Goal: Task Accomplishment & Management: Use online tool/utility

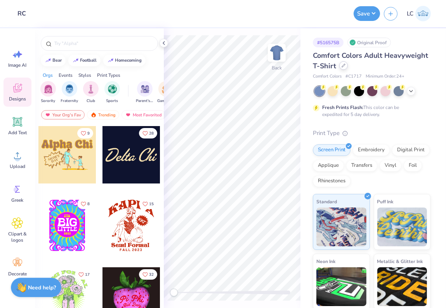
click at [346, 69] on div "Comfort Colors Adult Heavyweight T-Shirt" at bounding box center [372, 60] width 118 height 21
click at [344, 67] on icon at bounding box center [344, 66] width 4 height 4
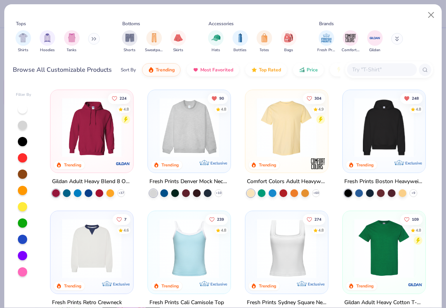
click at [358, 68] on input "text" at bounding box center [382, 69] width 60 height 9
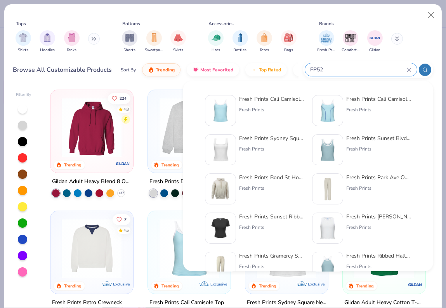
type input "FP52"
click at [237, 104] on div "Fresh Prints Cali Camisole Top Fresh Prints" at bounding box center [254, 110] width 99 height 31
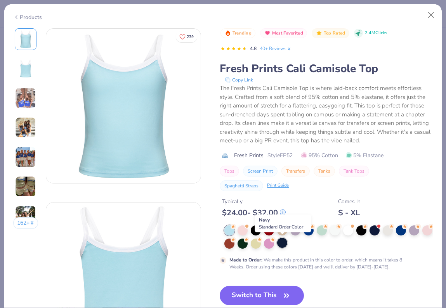
click at [284, 247] on div at bounding box center [282, 243] width 10 height 10
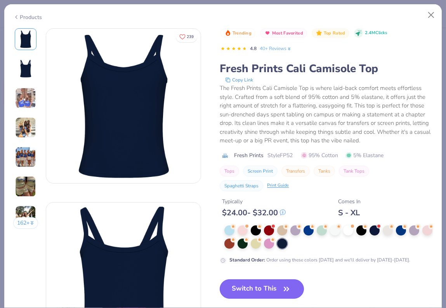
click at [255, 296] on button "Switch to This" at bounding box center [262, 289] width 84 height 19
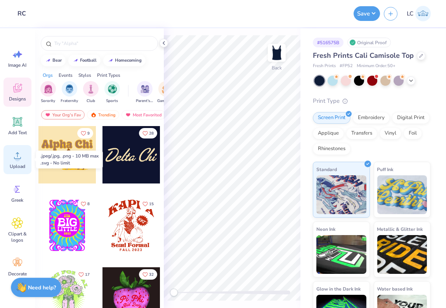
click at [20, 154] on icon at bounding box center [18, 156] width 12 height 12
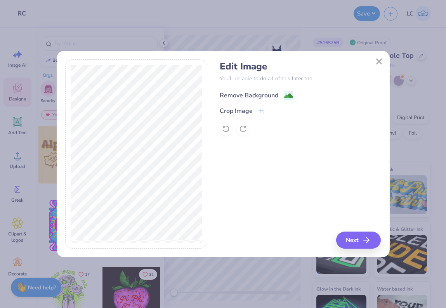
click at [259, 94] on div "Remove Background" at bounding box center [249, 95] width 59 height 9
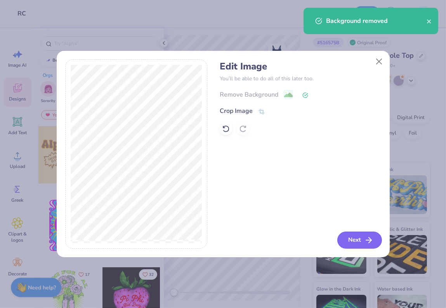
click at [364, 240] on button "Next" at bounding box center [360, 240] width 45 height 17
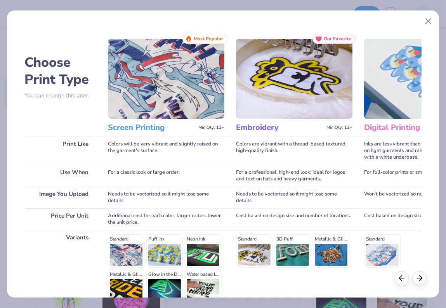
scroll to position [78, 0]
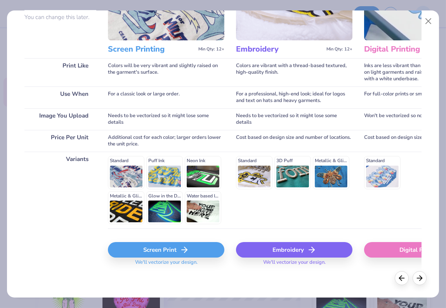
click at [182, 251] on icon at bounding box center [184, 249] width 9 height 9
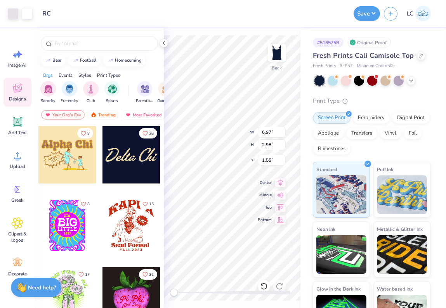
type input "5.90"
type input "2.52"
click at [365, 14] on button "Save" at bounding box center [367, 12] width 26 height 15
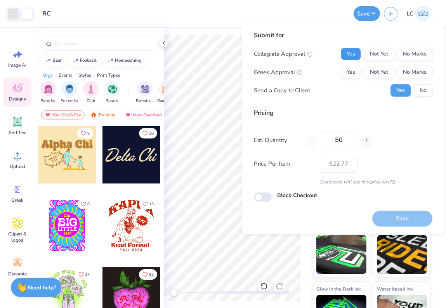
click at [355, 50] on button "Yes" at bounding box center [351, 54] width 20 height 12
click at [350, 70] on button "Yes" at bounding box center [351, 72] width 20 height 12
click at [350, 147] on input "50" at bounding box center [339, 140] width 38 height 18
type input "5"
type input "075"
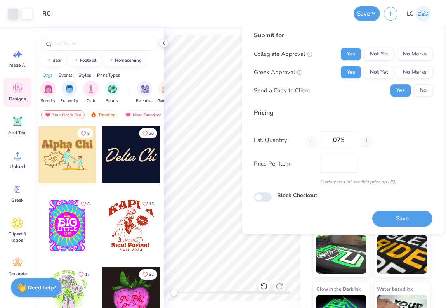
type input "$21.87"
click at [414, 169] on div "Price Per Item $21.87" at bounding box center [343, 164] width 179 height 18
click at [337, 141] on input "075" at bounding box center [339, 140] width 38 height 18
click at [412, 157] on div "Price Per Item $21.87" at bounding box center [343, 164] width 179 height 18
click at [345, 140] on input "75" at bounding box center [339, 140] width 38 height 18
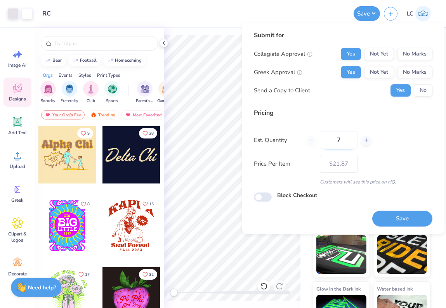
type input "70"
type input "$22.27"
type input "70"
click at [390, 172] on div "Price Per Item $22.27" at bounding box center [343, 164] width 179 height 18
click at [391, 216] on button "Save" at bounding box center [402, 219] width 60 height 16
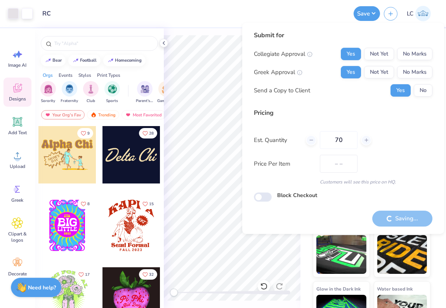
type input "$22.27"
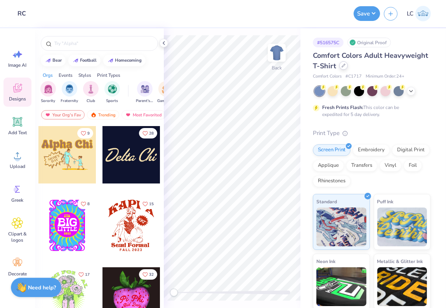
click at [344, 65] on icon at bounding box center [344, 66] width 4 height 4
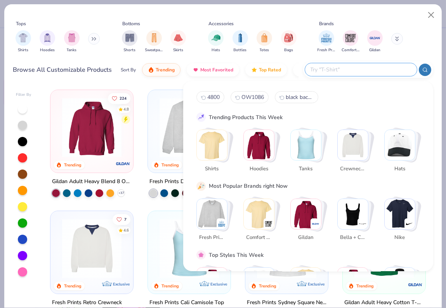
click at [362, 72] on input "text" at bounding box center [361, 69] width 102 height 9
paste input "331"
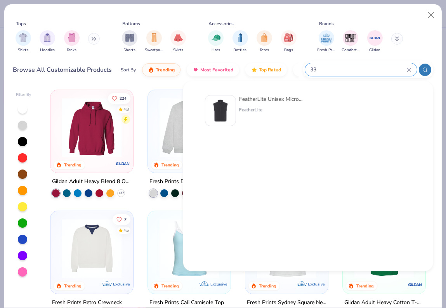
type input "3"
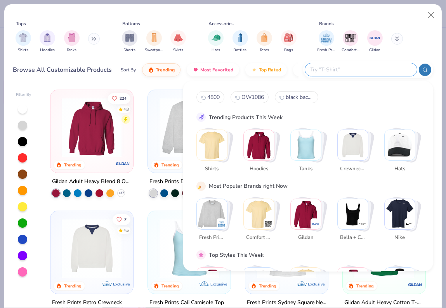
click at [90, 41] on button at bounding box center [94, 39] width 12 height 12
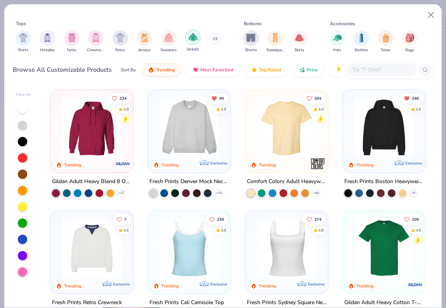
click at [193, 39] on img "filter for Jackets" at bounding box center [193, 37] width 9 height 9
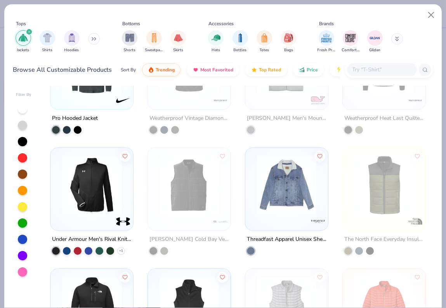
scroll to position [712, 0]
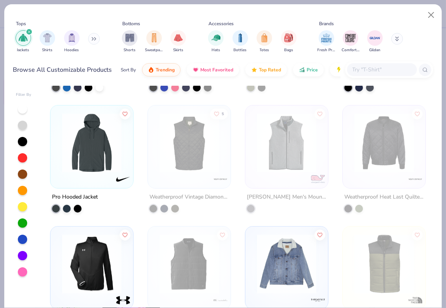
click at [93, 41] on button at bounding box center [94, 39] width 12 height 12
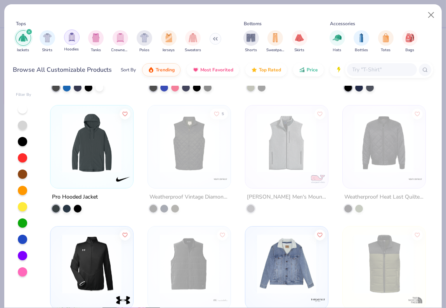
click at [76, 39] on div "filter for Hoodies" at bounding box center [72, 38] width 16 height 16
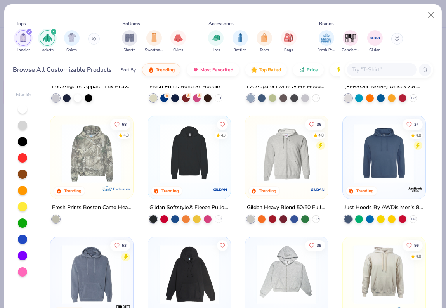
scroll to position [219, 0]
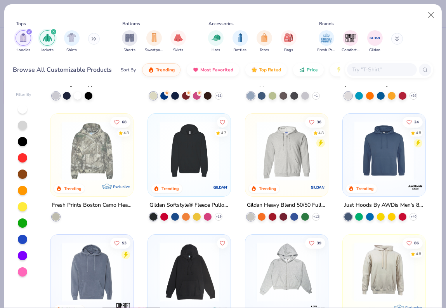
click at [271, 164] on img at bounding box center [286, 151] width 67 height 59
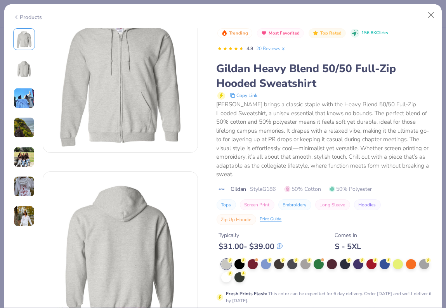
scroll to position [31, 0]
click at [290, 266] on div at bounding box center [292, 264] width 10 height 10
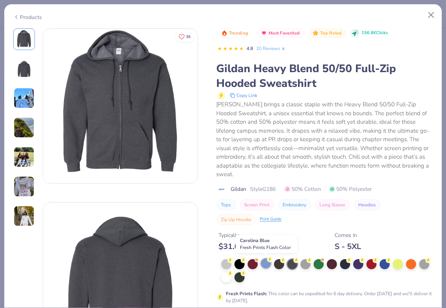
click at [266, 266] on div at bounding box center [266, 264] width 10 height 10
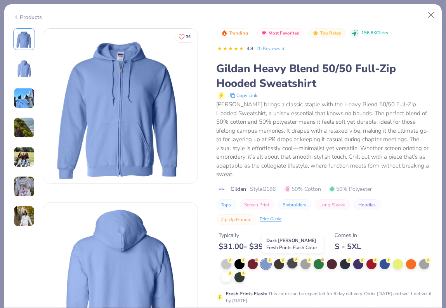
click at [292, 266] on div at bounding box center [292, 264] width 10 height 10
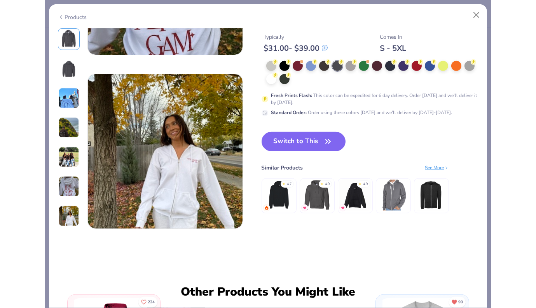
scroll to position [1000, 0]
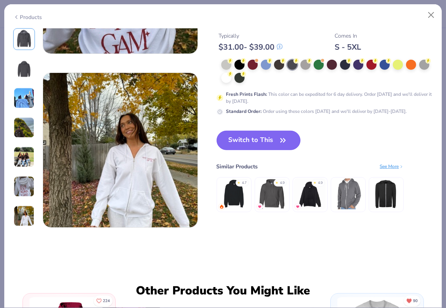
click at [277, 140] on button "Switch to This" at bounding box center [259, 140] width 84 height 19
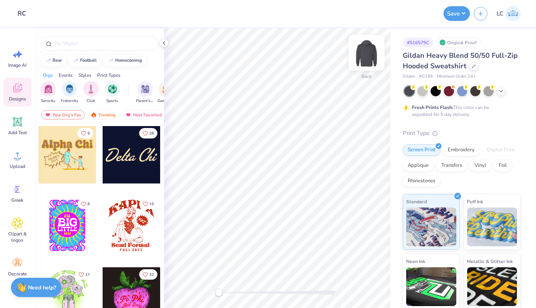
click at [363, 51] on img at bounding box center [366, 52] width 31 height 31
click at [14, 173] on div "Upload" at bounding box center [17, 159] width 28 height 29
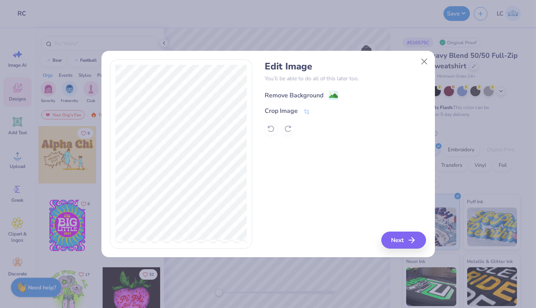
click at [292, 93] on div "Remove Background" at bounding box center [294, 95] width 59 height 9
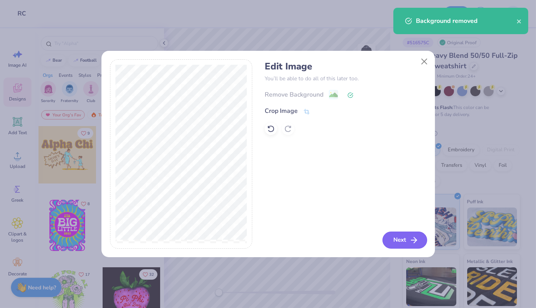
click at [414, 240] on line "button" at bounding box center [413, 240] width 5 height 0
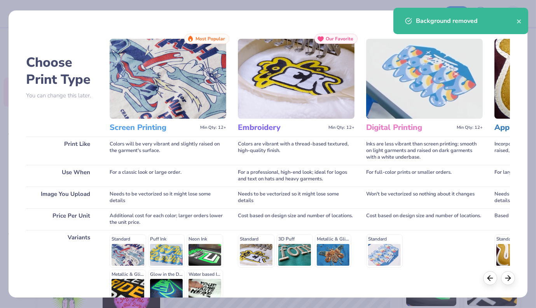
scroll to position [78, 0]
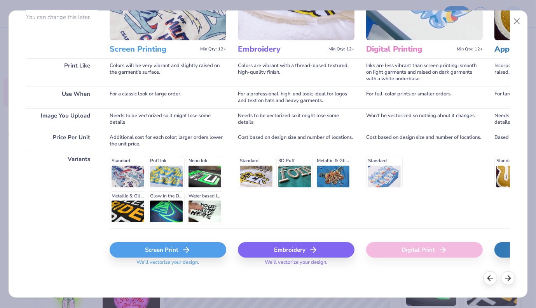
click at [172, 255] on div "Screen Print" at bounding box center [168, 250] width 117 height 16
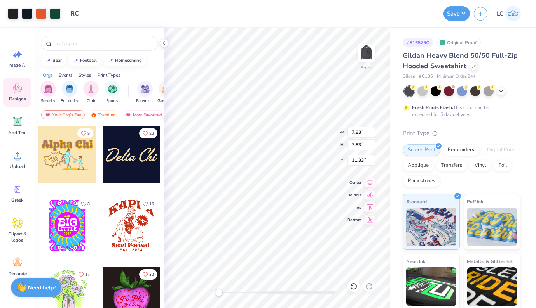
type input "11.30"
type input "6.00"
click at [10, 15] on div at bounding box center [13, 12] width 11 height 11
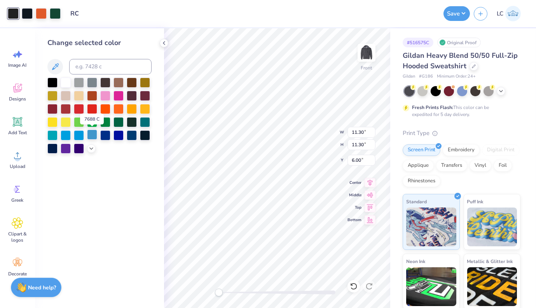
click at [95, 136] on div at bounding box center [92, 135] width 10 height 10
click at [30, 16] on div at bounding box center [27, 12] width 11 height 11
click at [94, 136] on div at bounding box center [92, 135] width 10 height 10
click at [31, 15] on div at bounding box center [27, 12] width 11 height 11
click at [93, 136] on div at bounding box center [92, 135] width 10 height 10
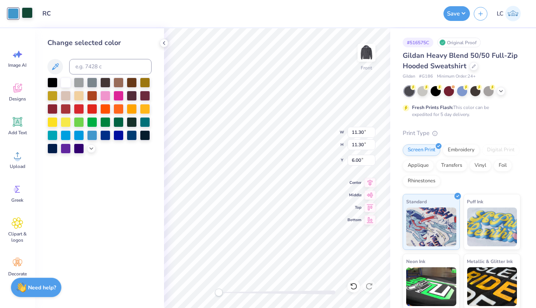
click at [28, 14] on div at bounding box center [27, 12] width 11 height 11
click at [88, 134] on div at bounding box center [92, 135] width 10 height 10
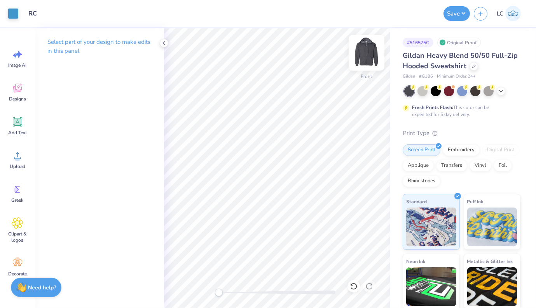
click at [360, 70] on div "Front" at bounding box center [366, 58] width 18 height 28
click at [17, 131] on span "Add Text" at bounding box center [17, 133] width 19 height 6
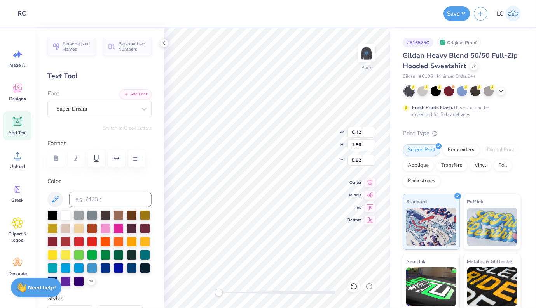
scroll to position [0, 1]
type textarea "Panhellenic Counselor"
click at [138, 160] on icon "button" at bounding box center [136, 158] width 9 height 9
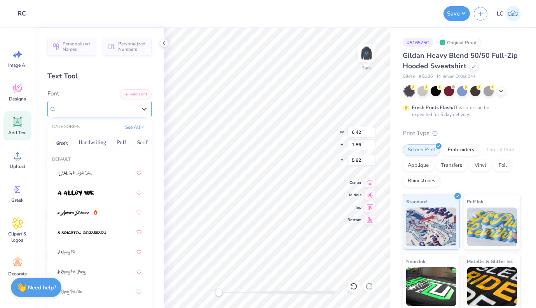
click at [109, 111] on div "Super Dream" at bounding box center [97, 109] width 82 height 12
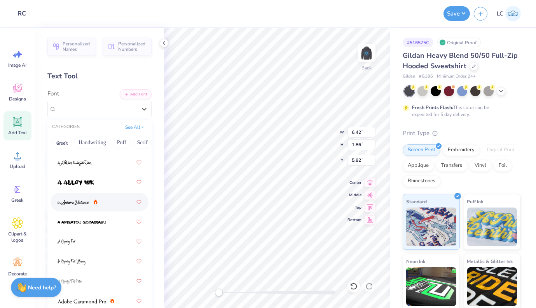
scroll to position [0, 0]
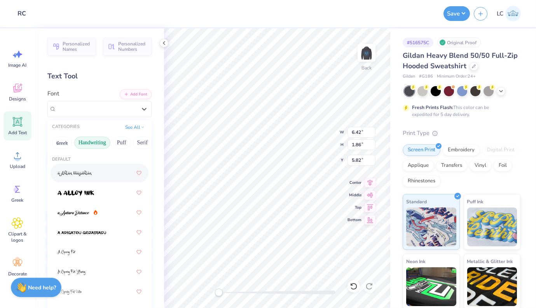
click at [82, 143] on button "Handwriting" at bounding box center [92, 143] width 36 height 12
click at [120, 140] on button "Puff" at bounding box center [122, 143] width 18 height 12
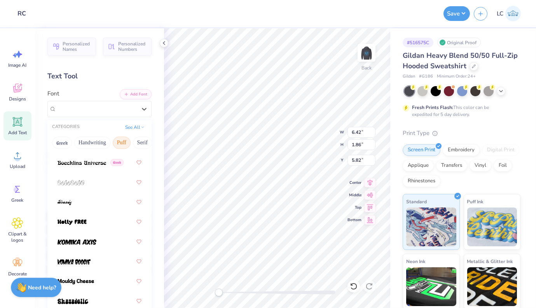
scroll to position [70, 0]
click at [96, 238] on span at bounding box center [76, 242] width 39 height 8
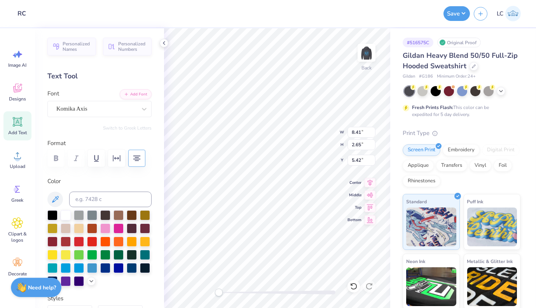
type input "4.03"
type input "1.27"
click at [371, 58] on img at bounding box center [366, 52] width 31 height 31
click at [367, 54] on img at bounding box center [366, 52] width 31 height 31
click at [110, 108] on div "Komika Axis" at bounding box center [97, 109] width 82 height 12
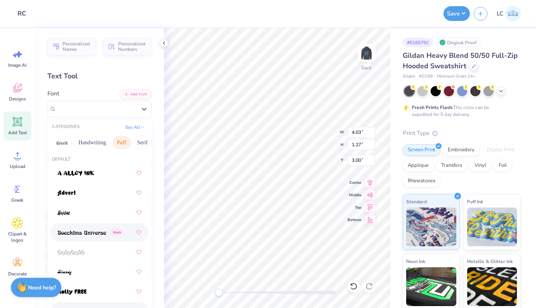
click at [94, 232] on img at bounding box center [81, 232] width 49 height 5
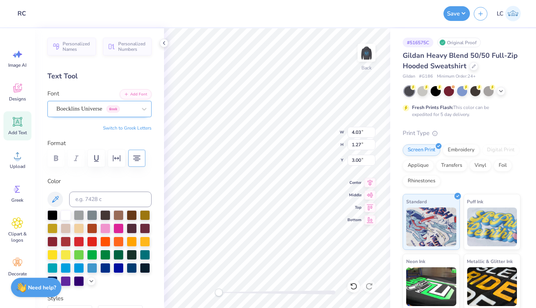
click at [101, 111] on div "Boecklins Universe Greek" at bounding box center [97, 109] width 82 height 12
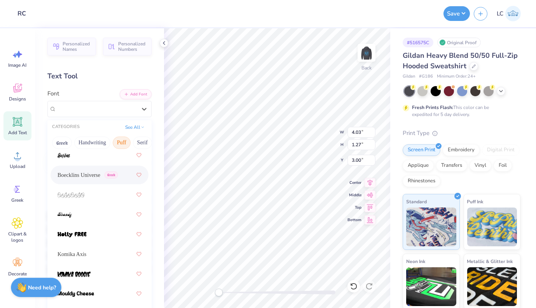
scroll to position [58, 0]
click at [91, 232] on div at bounding box center [99, 234] width 84 height 14
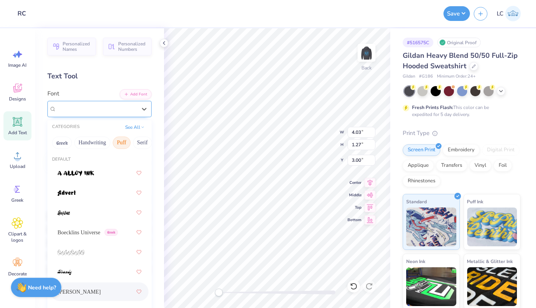
click at [101, 109] on div "Holly FREE" at bounding box center [97, 109] width 82 height 12
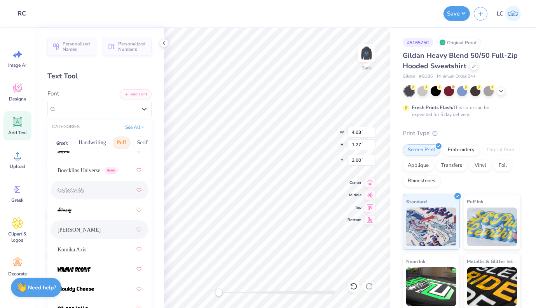
scroll to position [66, 0]
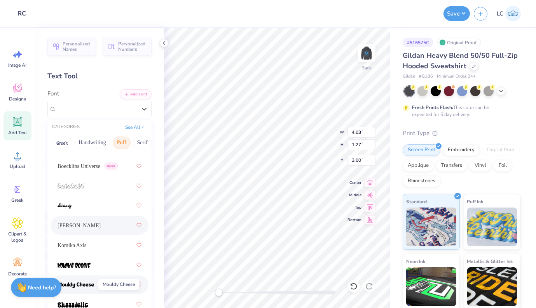
click at [88, 285] on img at bounding box center [75, 285] width 37 height 5
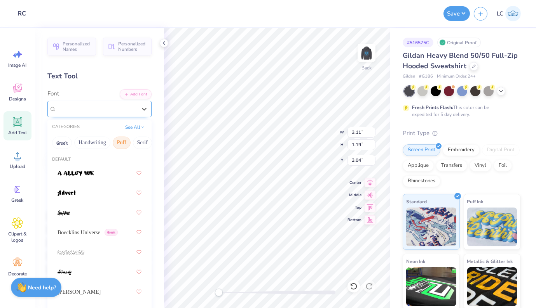
click at [110, 107] on div "Mouldy Cheese" at bounding box center [97, 109] width 82 height 12
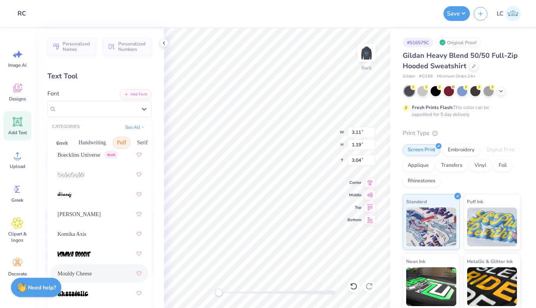
scroll to position [82, 0]
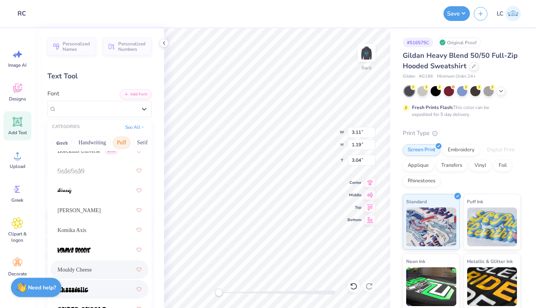
click at [93, 288] on div at bounding box center [99, 290] width 84 height 14
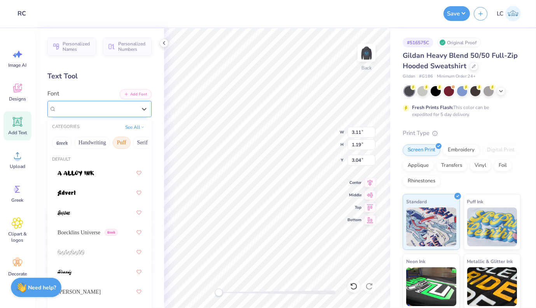
click at [99, 110] on div "Shagadelic" at bounding box center [97, 109] width 82 height 12
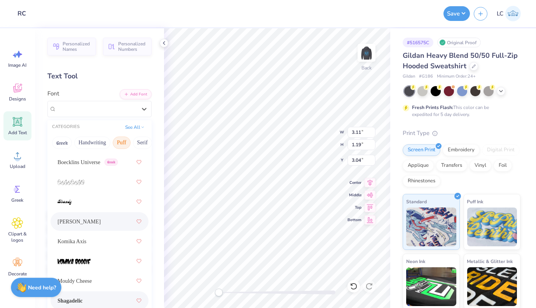
scroll to position [72, 0]
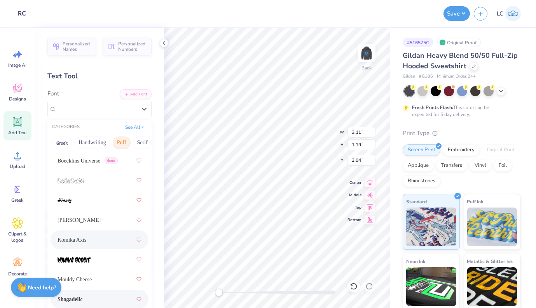
click at [86, 241] on span "Komika Axis" at bounding box center [71, 240] width 29 height 8
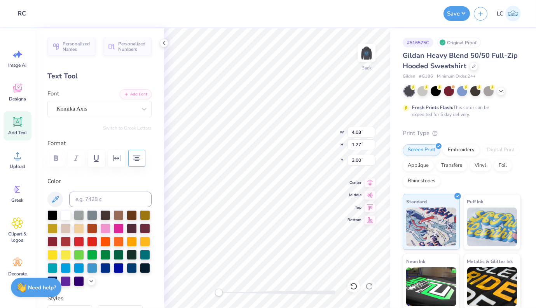
click at [94, 278] on div at bounding box center [99, 249] width 104 height 76
click at [94, 280] on div at bounding box center [91, 281] width 9 height 9
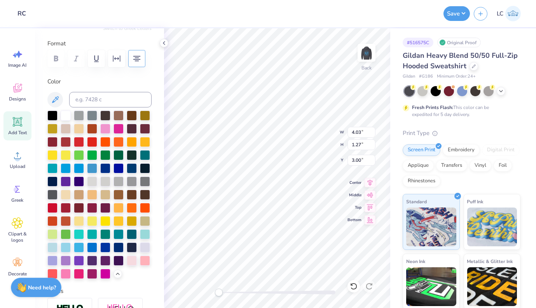
scroll to position [101, 0]
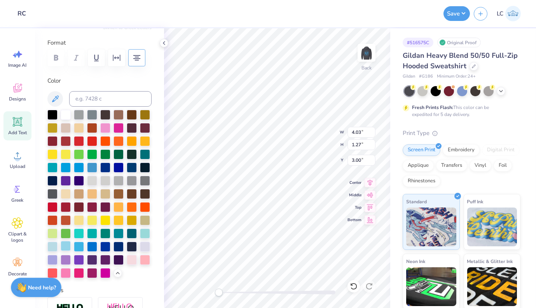
click at [68, 246] on div at bounding box center [66, 246] width 10 height 10
click at [366, 59] on img at bounding box center [366, 52] width 31 height 31
click at [67, 250] on div at bounding box center [66, 246] width 10 height 10
click at [68, 245] on div at bounding box center [66, 246] width 10 height 10
click at [11, 14] on div at bounding box center [13, 12] width 11 height 11
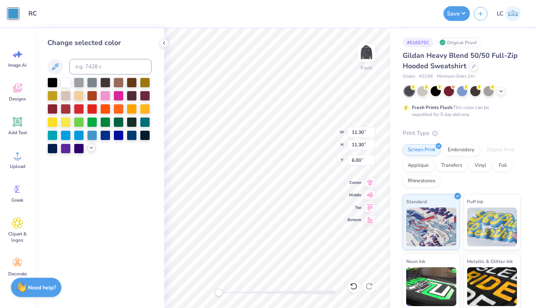
click at [89, 147] on icon at bounding box center [91, 148] width 6 height 6
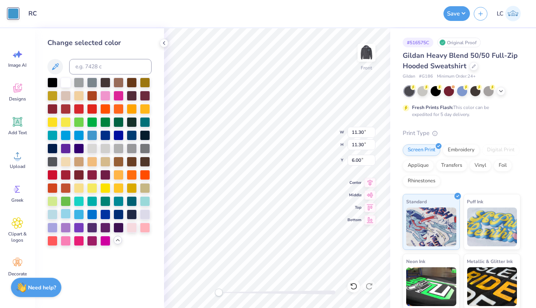
click at [66, 214] on div at bounding box center [66, 214] width 10 height 10
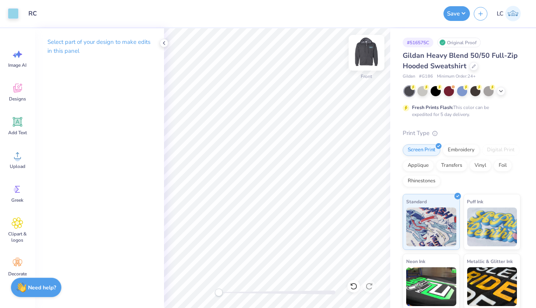
click at [368, 55] on img at bounding box center [366, 52] width 31 height 31
click at [446, 21] on div "Save LC" at bounding box center [487, 13] width 89 height 27
click at [446, 16] on button "Save" at bounding box center [456, 12] width 26 height 15
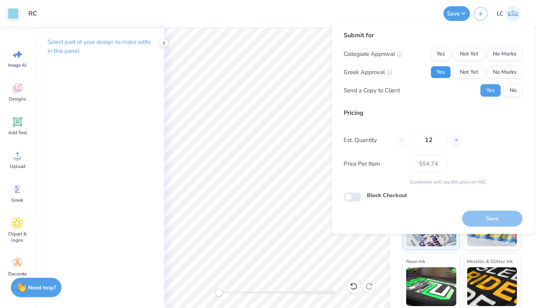
click at [446, 72] on button "Yes" at bounding box center [440, 72] width 20 height 12
click at [446, 56] on button "Yes" at bounding box center [440, 54] width 20 height 12
click at [436, 140] on input "12" at bounding box center [428, 140] width 38 height 18
type input "1"
type input "70"
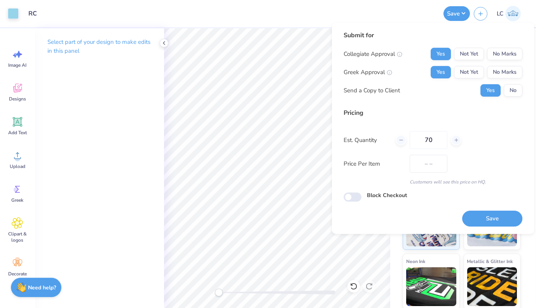
type input "$37.04"
type input "70"
click at [446, 174] on div "Pricing Est. Quantity 70 Price Per Item $37.04 Customers will see this price on…" at bounding box center [432, 146] width 179 height 77
click at [446, 221] on button "Save" at bounding box center [492, 219] width 60 height 16
type input "$37.04"
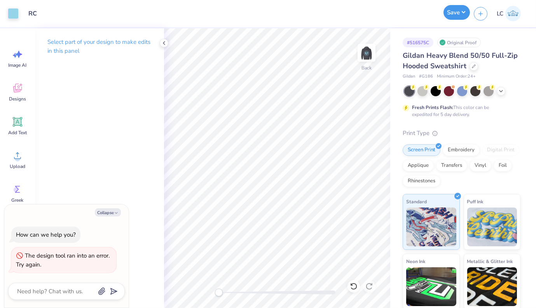
click at [446, 11] on button "Save" at bounding box center [456, 12] width 26 height 15
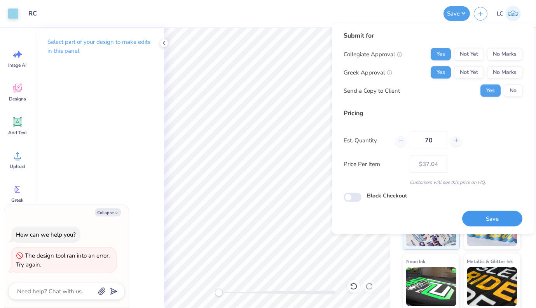
click at [446, 213] on button "Save" at bounding box center [492, 219] width 60 height 16
type textarea "x"
type input "– –"
type textarea "x"
type input "$37.04"
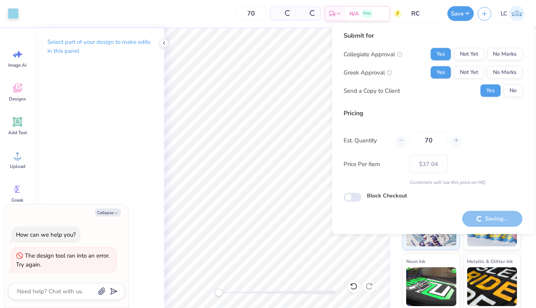
type textarea "x"
type input "– –"
type textarea "x"
type input "$37.04"
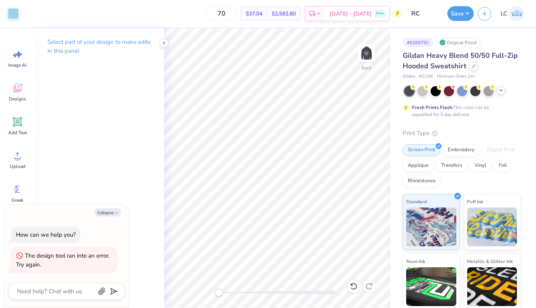
click at [446, 93] on icon at bounding box center [501, 90] width 6 height 6
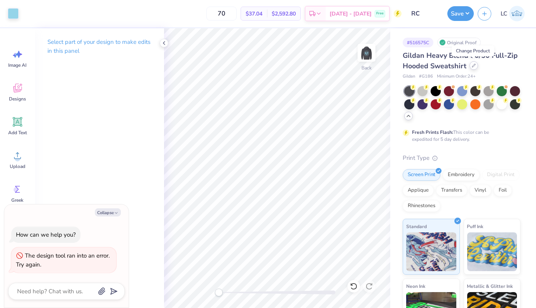
click at [446, 68] on div at bounding box center [473, 65] width 9 height 9
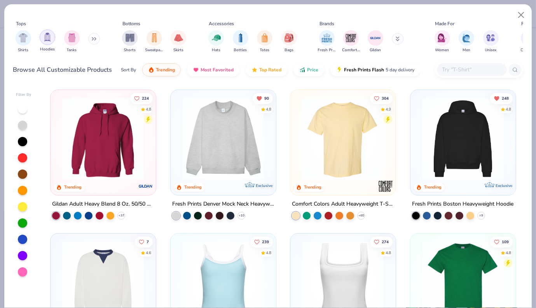
click at [44, 40] on img "filter for Hoodies" at bounding box center [47, 37] width 9 height 9
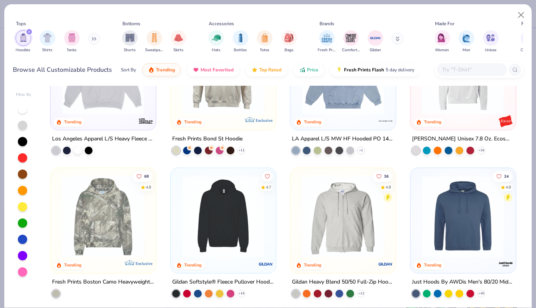
scroll to position [229, 0]
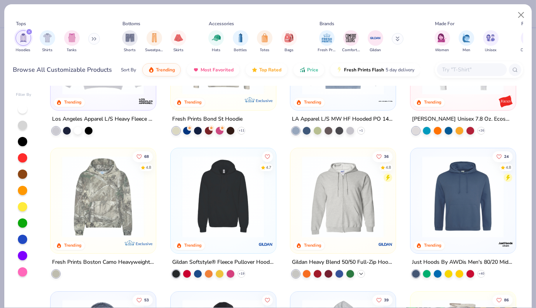
click at [362, 273] on icon at bounding box center [361, 274] width 6 height 6
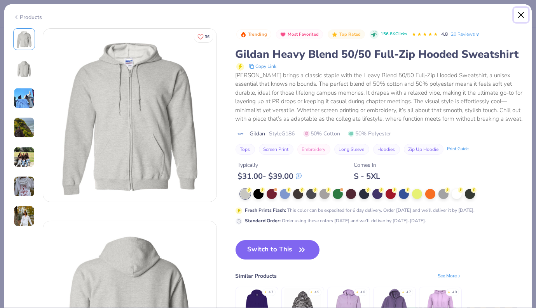
click at [446, 14] on button "Close" at bounding box center [520, 15] width 15 height 15
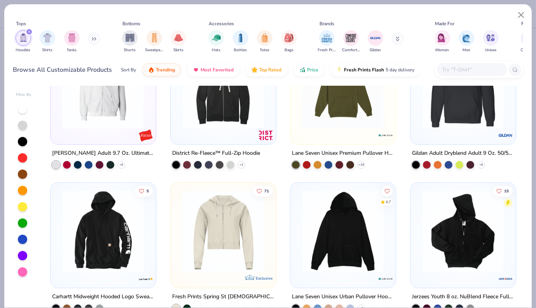
scroll to position [642, 0]
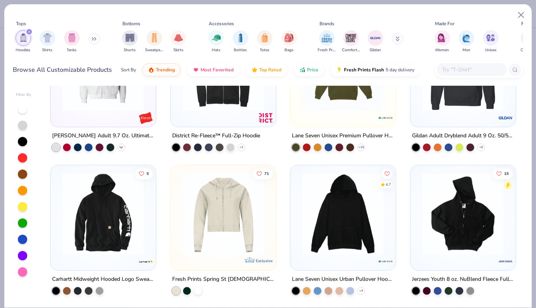
click at [122, 145] on icon at bounding box center [121, 147] width 6 height 6
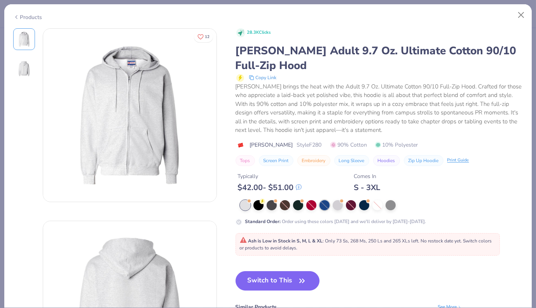
click at [323, 207] on div at bounding box center [324, 205] width 10 height 10
click at [362, 200] on div at bounding box center [364, 205] width 10 height 10
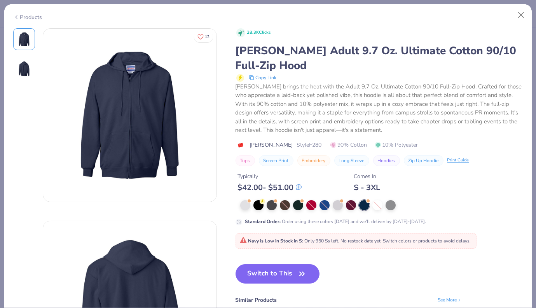
drag, startPoint x: 287, startPoint y: 276, endPoint x: 309, endPoint y: 165, distance: 113.1
click at [309, 165] on div "28.3K Clicks Hanes Adult 9.7 Oz. Ultimate Cotton 90/10 Full-Zip Hood Copy Link …" at bounding box center [378, 198] width 287 height 341
click at [446, 17] on button "Close" at bounding box center [520, 15] width 15 height 15
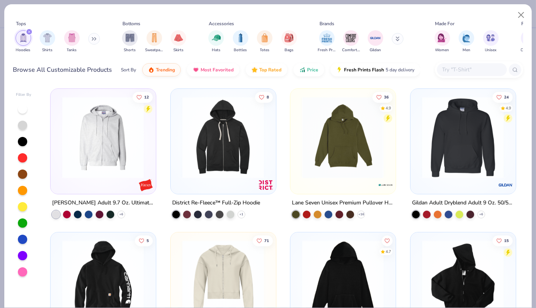
scroll to position [571, 0]
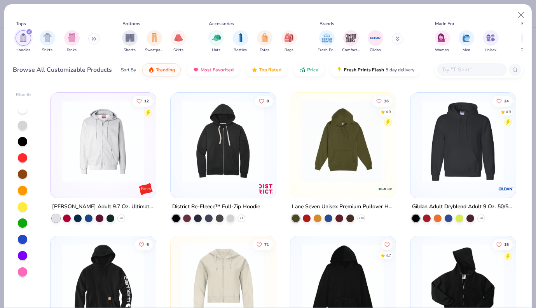
click at [327, 184] on div at bounding box center [342, 144] width 97 height 94
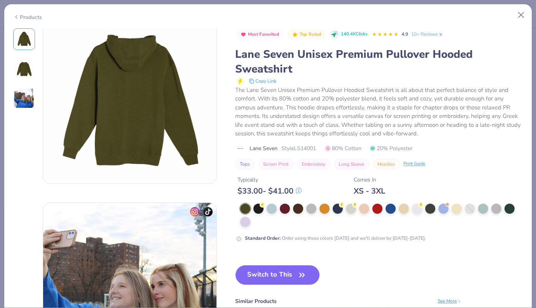
scroll to position [212, 0]
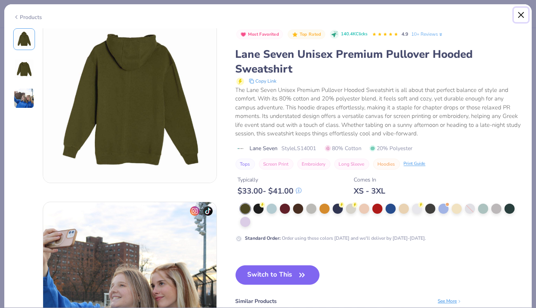
click at [446, 12] on button "Close" at bounding box center [520, 15] width 15 height 15
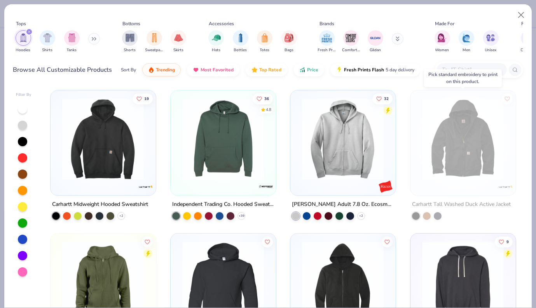
scroll to position [1006, 0]
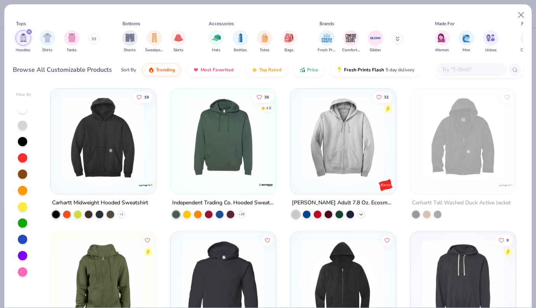
click at [360, 214] on polyline at bounding box center [360, 215] width 3 height 2
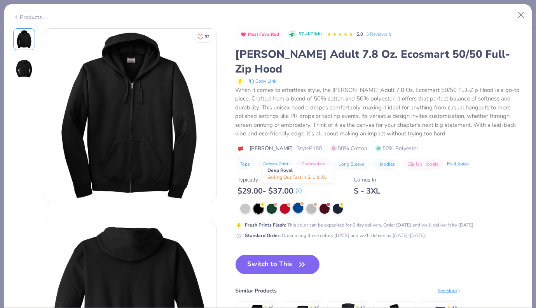
click at [295, 203] on div at bounding box center [298, 208] width 10 height 10
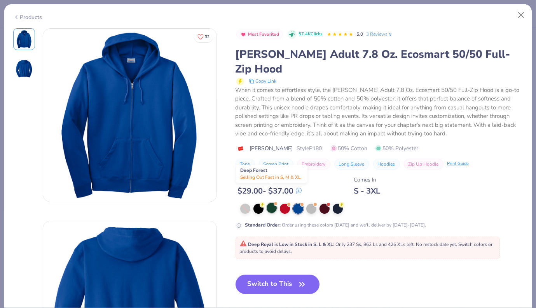
click at [276, 203] on div at bounding box center [271, 208] width 10 height 10
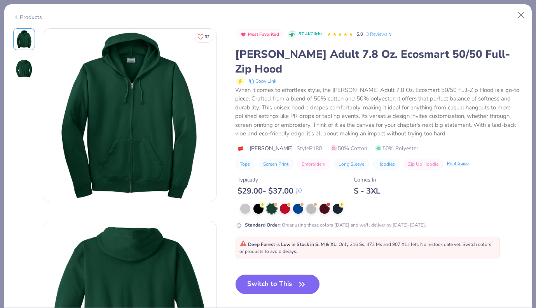
click at [269, 275] on button "Switch to This" at bounding box center [277, 284] width 84 height 19
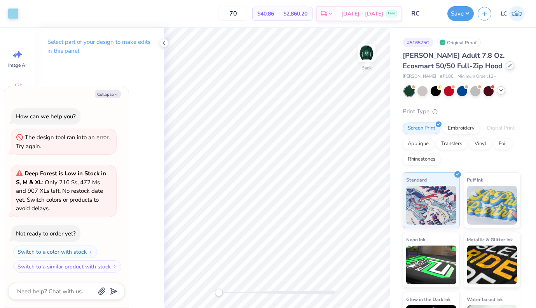
click at [446, 68] on div at bounding box center [509, 65] width 9 height 9
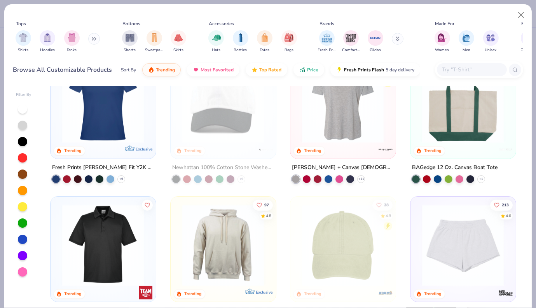
scroll to position [1065, 0]
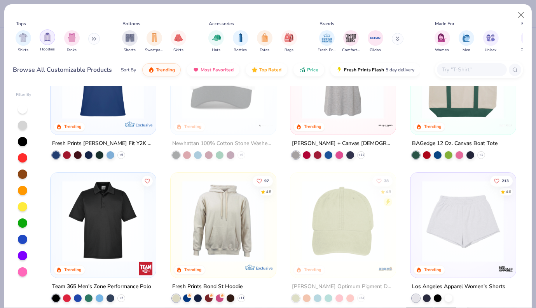
click at [47, 37] on img "filter for Hoodies" at bounding box center [47, 37] width 9 height 9
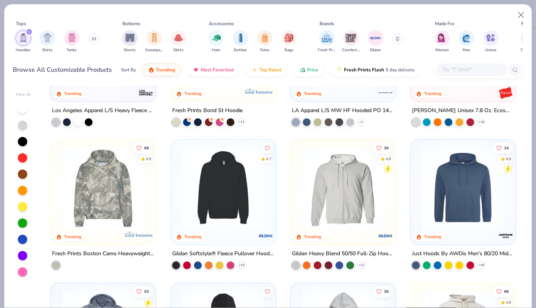
scroll to position [205, 0]
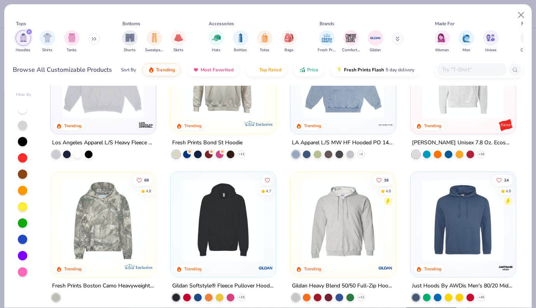
click at [349, 231] on img at bounding box center [342, 221] width 89 height 82
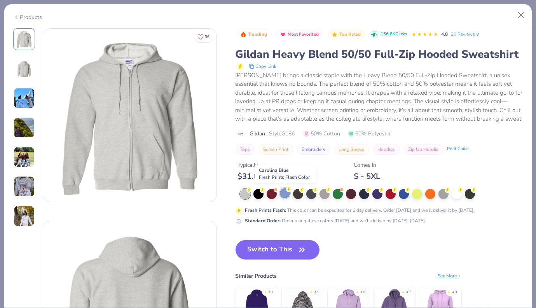
click at [287, 197] on div at bounding box center [285, 193] width 10 height 10
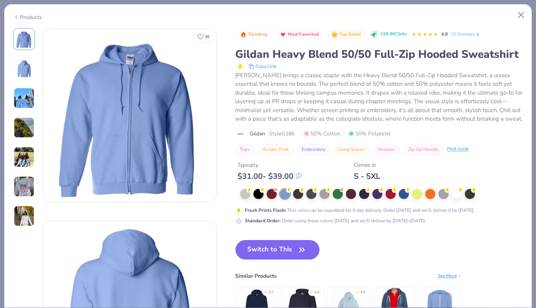
click at [266, 256] on button "Switch to This" at bounding box center [277, 249] width 84 height 19
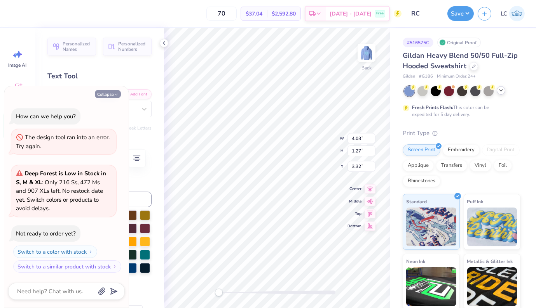
click at [112, 98] on button "Collapse" at bounding box center [108, 94] width 26 height 8
type textarea "x"
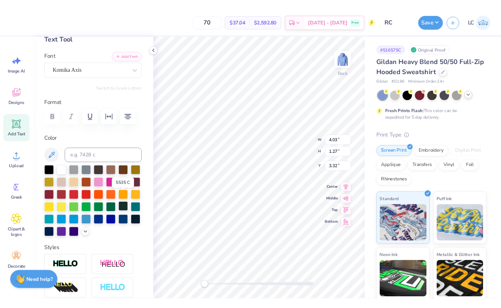
scroll to position [56, 0]
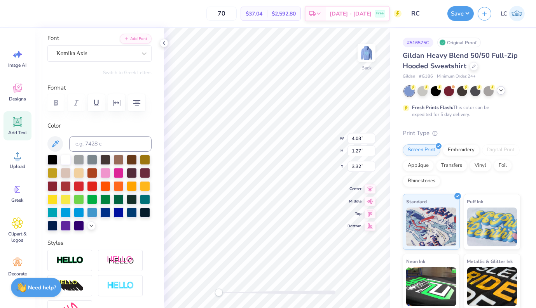
click at [119, 200] on div at bounding box center [118, 200] width 10 height 10
click at [106, 159] on div at bounding box center [105, 159] width 10 height 10
click at [363, 52] on img at bounding box center [366, 53] width 16 height 16
click at [106, 160] on div at bounding box center [105, 159] width 10 height 10
click at [103, 159] on div at bounding box center [105, 159] width 10 height 10
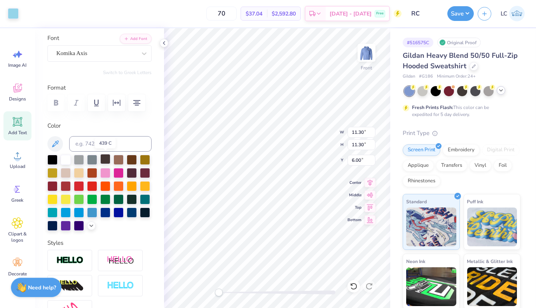
click at [106, 159] on div at bounding box center [105, 159] width 10 height 10
click at [103, 160] on div at bounding box center [105, 159] width 10 height 10
click at [14, 11] on div at bounding box center [13, 12] width 11 height 11
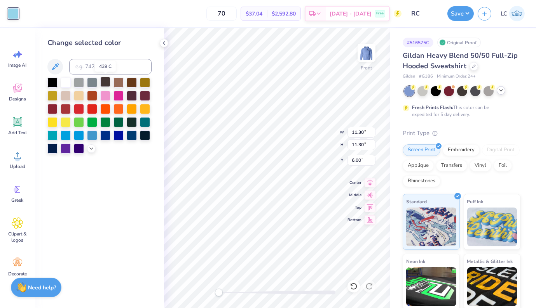
click at [104, 85] on div at bounding box center [105, 82] width 10 height 10
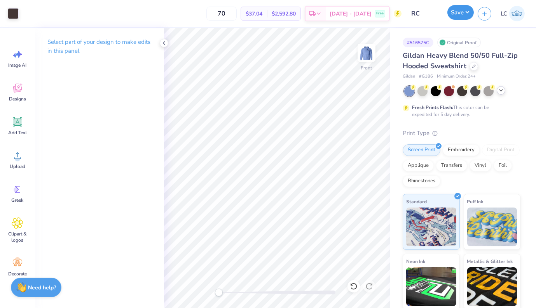
click at [446, 15] on button "Save" at bounding box center [460, 12] width 26 height 15
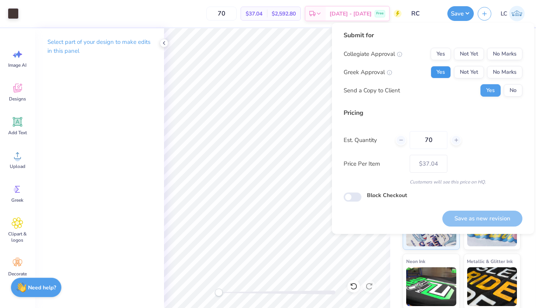
click at [440, 78] on button "Yes" at bounding box center [440, 72] width 20 height 12
drag, startPoint x: 498, startPoint y: 57, endPoint x: 447, endPoint y: 51, distance: 51.2
click at [446, 51] on div "Yes Not Yet No Marks" at bounding box center [476, 54] width 92 height 12
click at [446, 60] on button "Yes" at bounding box center [440, 54] width 20 height 12
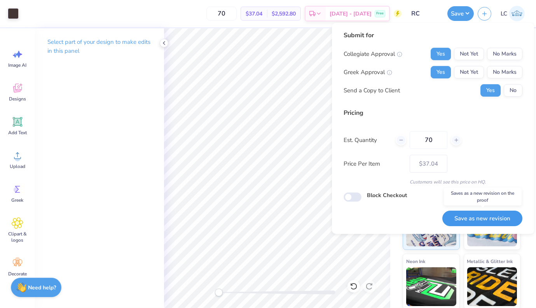
click at [446, 213] on button "Save as new revision" at bounding box center [482, 219] width 80 height 16
type input "$37.04"
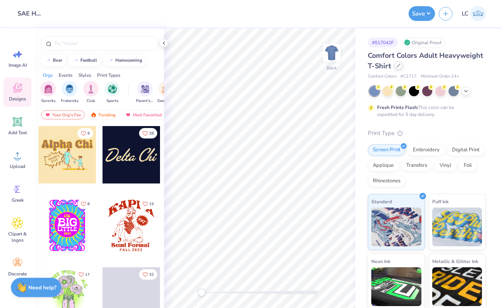
click at [394, 65] on div at bounding box center [398, 65] width 9 height 9
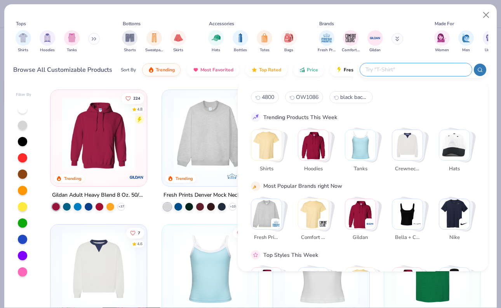
click at [431, 67] on input "text" at bounding box center [416, 69] width 102 height 9
paste input "31-069"
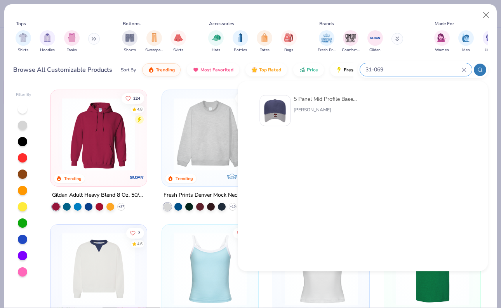
type input "31-069"
click at [270, 110] on img at bounding box center [275, 111] width 24 height 24
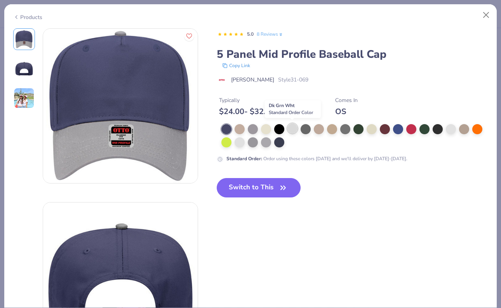
click at [291, 128] on div at bounding box center [292, 129] width 10 height 10
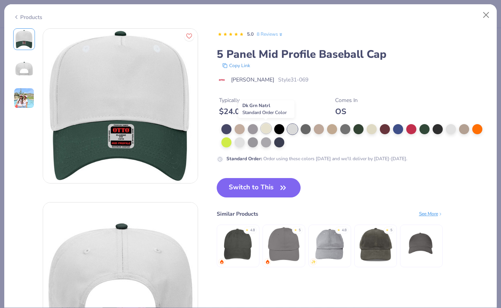
click at [269, 130] on div at bounding box center [266, 129] width 10 height 10
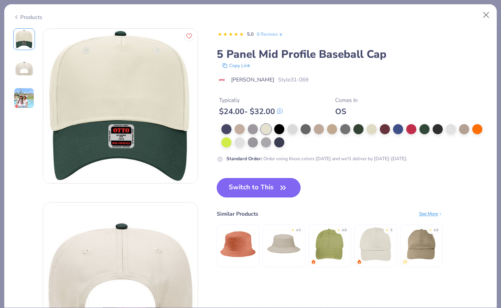
click at [251, 184] on button "Switch to This" at bounding box center [259, 187] width 84 height 19
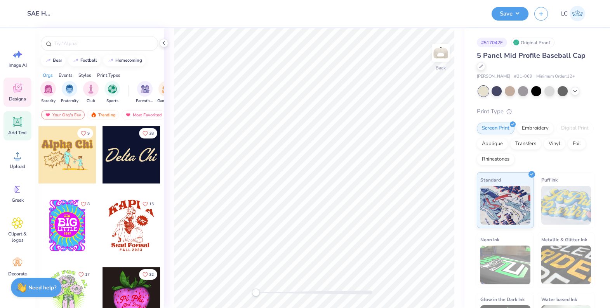
click at [17, 123] on icon at bounding box center [17, 121] width 7 height 7
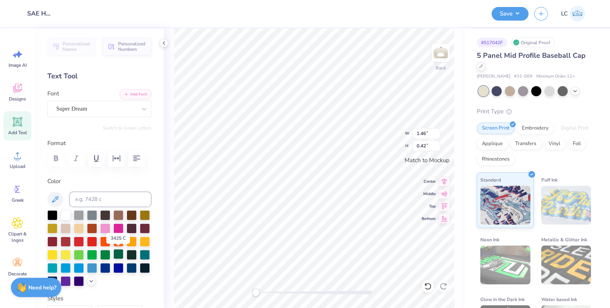
type textarea "SAE"
click at [119, 254] on div at bounding box center [118, 254] width 10 height 10
click at [87, 117] on div "Super Dream" at bounding box center [99, 109] width 104 height 16
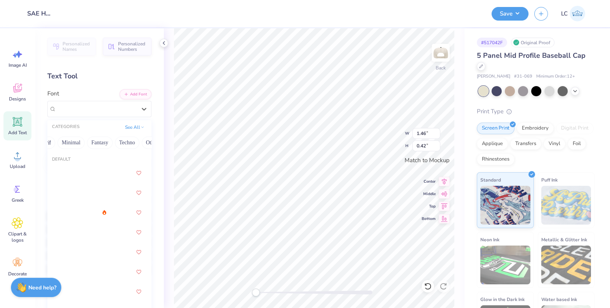
scroll to position [0, 228]
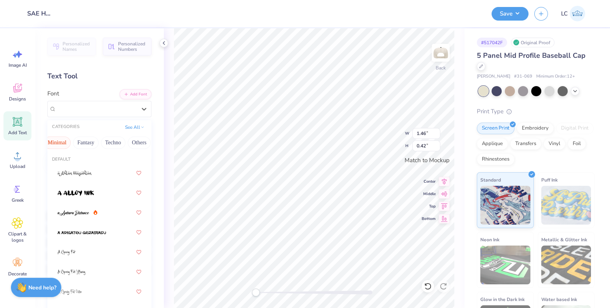
click at [62, 140] on button "Minimal" at bounding box center [57, 143] width 27 height 12
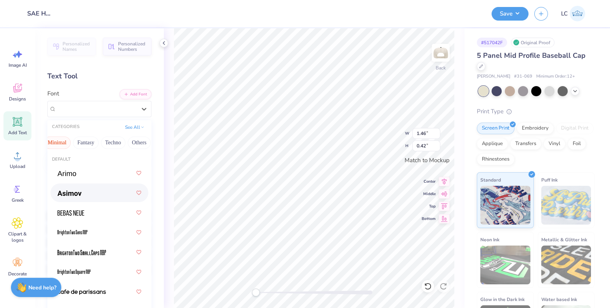
scroll to position [12, 0]
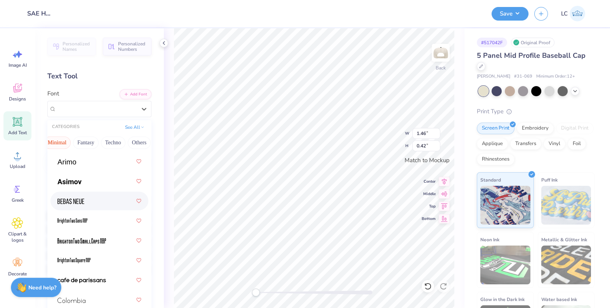
click at [94, 197] on div at bounding box center [99, 201] width 84 height 14
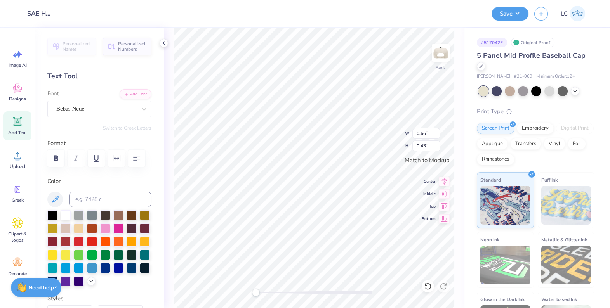
type input "2.22"
type input "1.45"
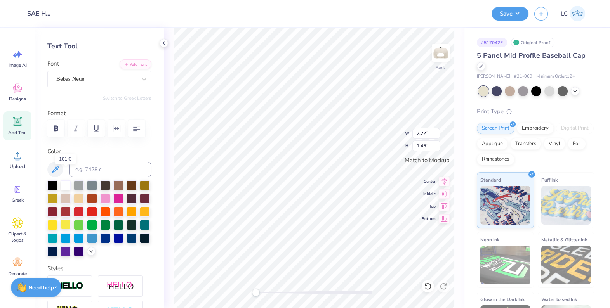
scroll to position [0, 0]
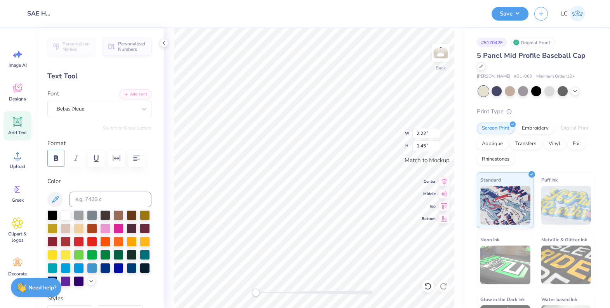
click at [56, 153] on button "button" at bounding box center [55, 158] width 17 height 17
type input "2.23"
type input "1.46"
type textarea "Sigma alpha epsilon"
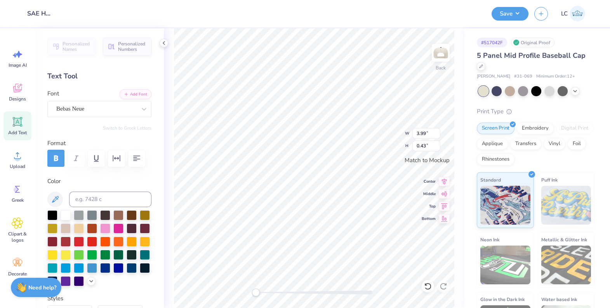
type textarea "SAE"
type input "1.67"
type input "1.09"
type input "2.58"
type input "1.69"
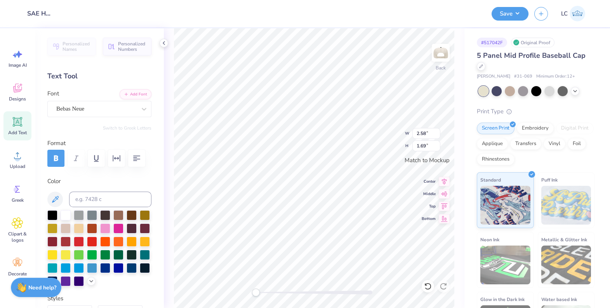
type textarea "E"
type textarea "Miami"
type input "1.62"
type input "0.64"
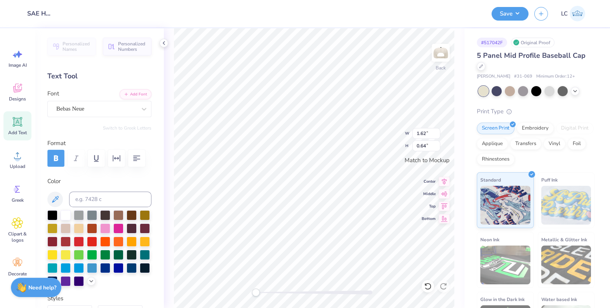
click at [51, 156] on icon "button" at bounding box center [55, 158] width 9 height 9
type input "1.11"
type input "0.46"
type input "2.58"
type input "1.69"
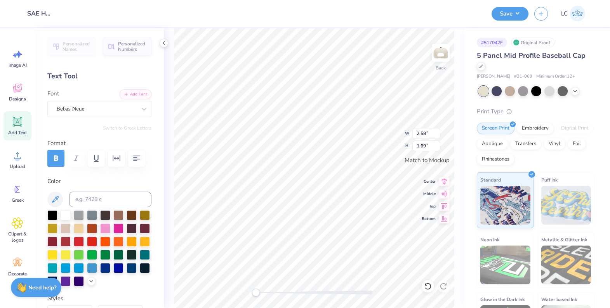
type input "3.03"
type input "1.98"
type input "1.11"
type input "0.46"
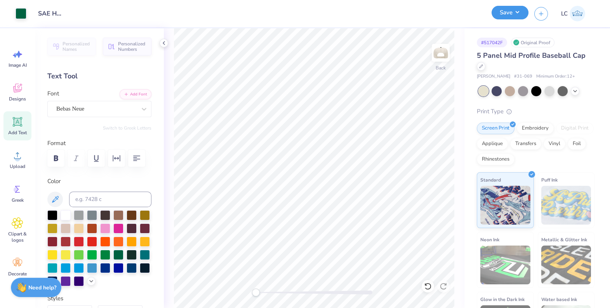
click at [501, 16] on button "Save" at bounding box center [510, 13] width 37 height 14
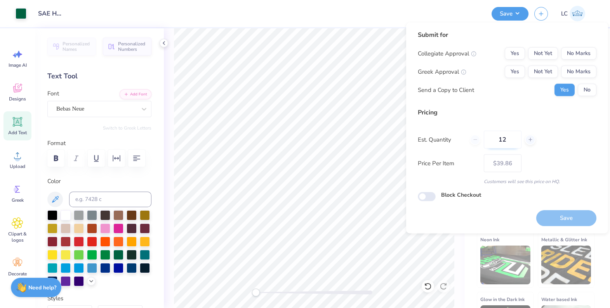
click at [501, 140] on input "12" at bounding box center [503, 140] width 38 height 18
type input "1236"
click at [501, 140] on input "1236" at bounding box center [503, 140] width 38 height 18
type input "$22.34"
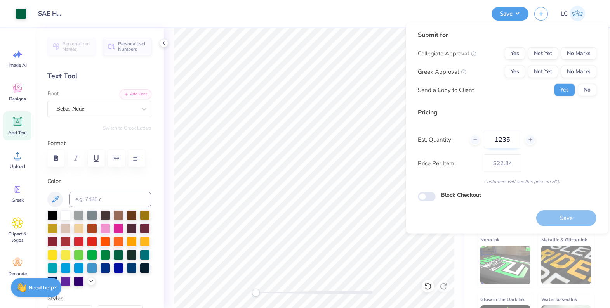
click at [501, 140] on input "1236" at bounding box center [503, 140] width 38 height 18
type input "36"
type input "$28.31"
type input "36"
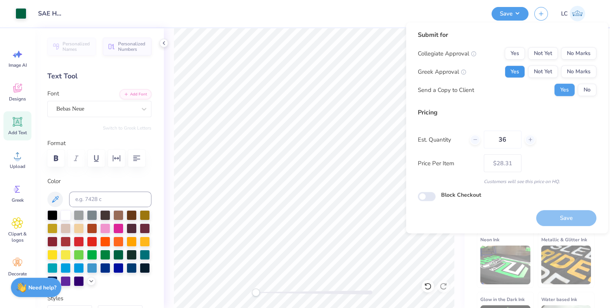
click at [501, 71] on button "Yes" at bounding box center [515, 72] width 20 height 12
click at [501, 50] on button "No Marks" at bounding box center [578, 53] width 35 height 12
click at [501, 86] on button "No" at bounding box center [587, 90] width 19 height 12
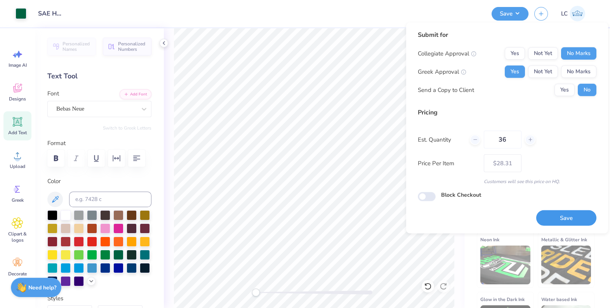
click at [501, 211] on button "Save" at bounding box center [566, 219] width 60 height 16
type input "$23.87"
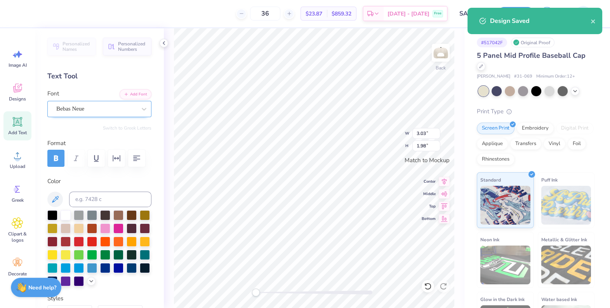
click at [105, 112] on div "Bebas Neue" at bounding box center [97, 109] width 82 height 12
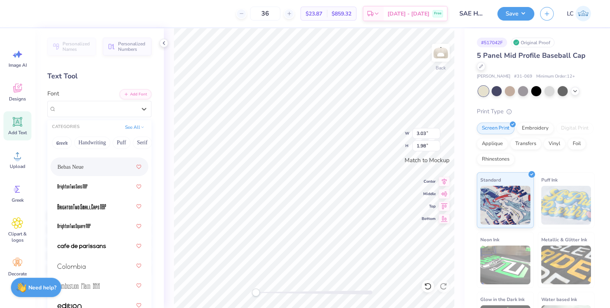
scroll to position [46, 0]
click at [93, 181] on div at bounding box center [99, 186] width 84 height 14
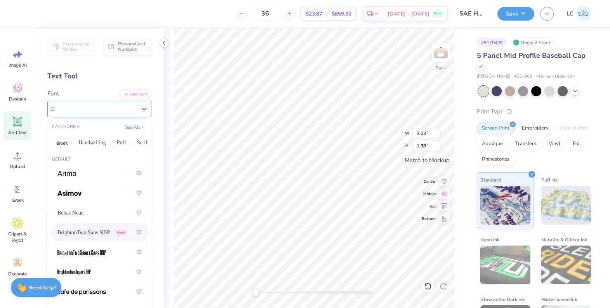
click at [82, 107] on div "BrightonTwo Sans NBP Greek" at bounding box center [97, 109] width 82 height 12
click at [118, 142] on button "Minimal" at bounding box center [115, 143] width 27 height 12
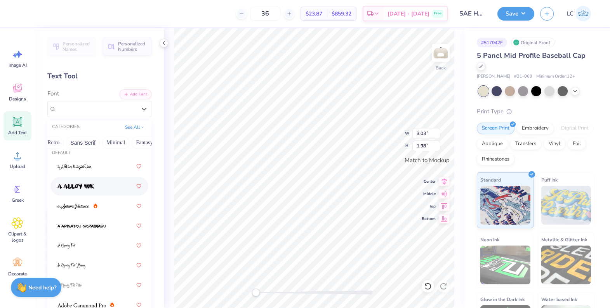
scroll to position [4, 0]
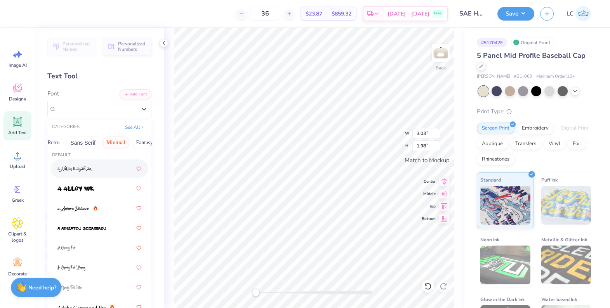
click at [112, 145] on button "Minimal" at bounding box center [115, 143] width 27 height 12
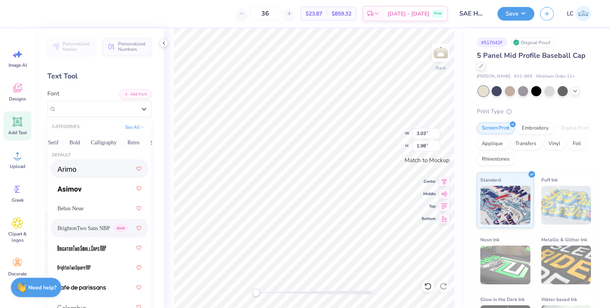
scroll to position [0, 89]
click at [81, 229] on span "BrightonTwo Sans NBP" at bounding box center [83, 228] width 52 height 8
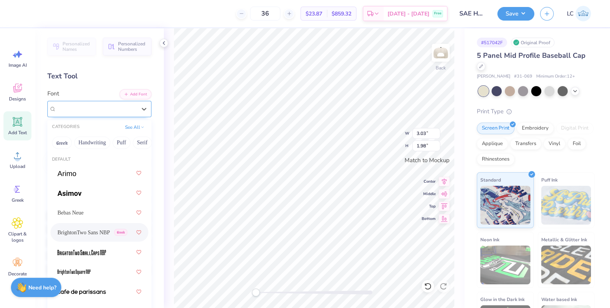
click at [82, 114] on div "BrightonTwo Sans NBP Greek" at bounding box center [97, 109] width 82 height 12
click at [124, 143] on button "Minimal" at bounding box center [120, 143] width 27 height 12
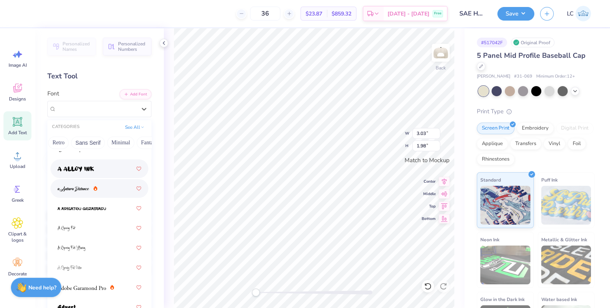
scroll to position [0, 0]
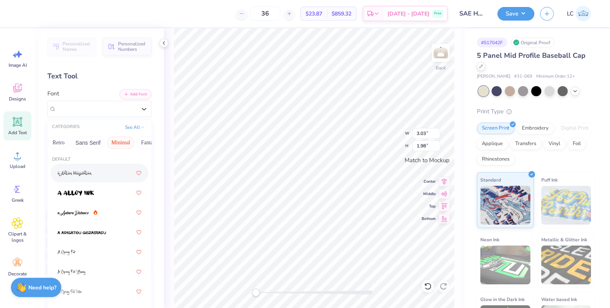
click at [115, 143] on button "Minimal" at bounding box center [120, 143] width 27 height 12
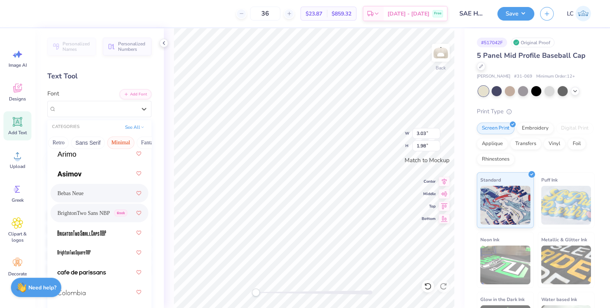
scroll to position [23, 0]
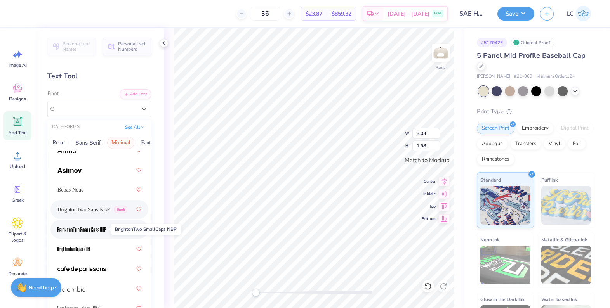
click at [99, 233] on span at bounding box center [81, 230] width 49 height 8
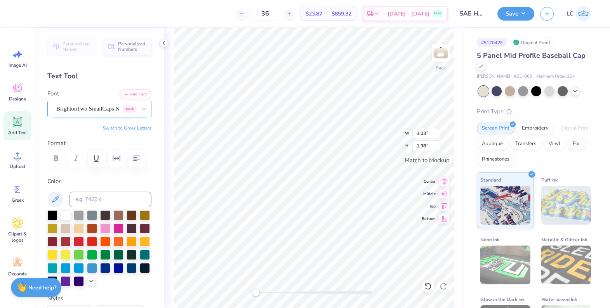
click at [123, 110] on div "BrightonTwo SmallCaps NBP Greek" at bounding box center [97, 109] width 82 height 12
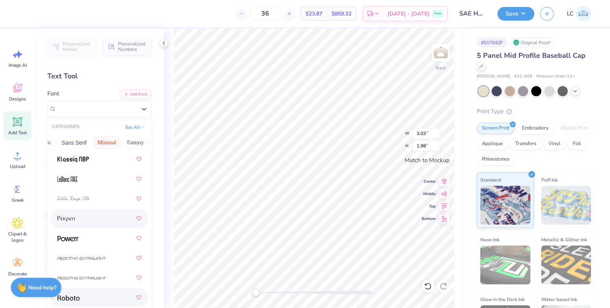
scroll to position [299, 0]
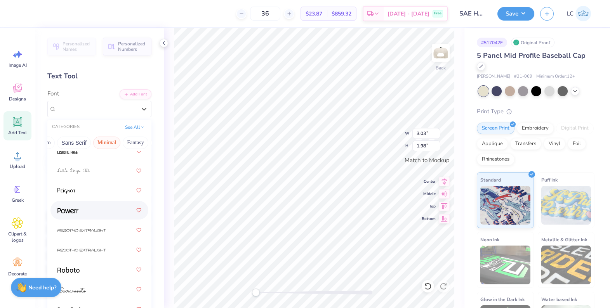
click at [81, 207] on div at bounding box center [99, 211] width 84 height 14
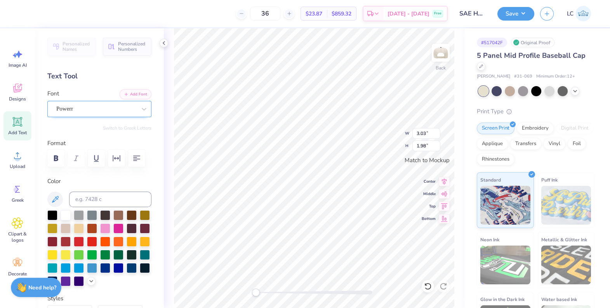
click at [87, 112] on div "Powerr" at bounding box center [97, 109] width 82 height 12
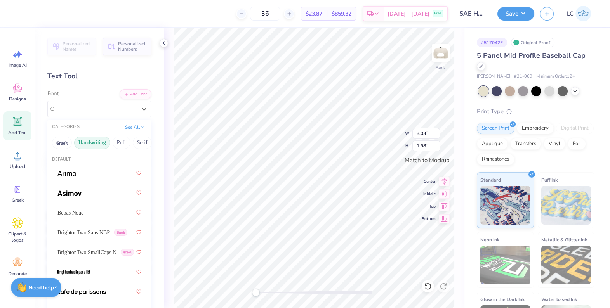
click at [88, 142] on button "Handwriting" at bounding box center [92, 143] width 36 height 12
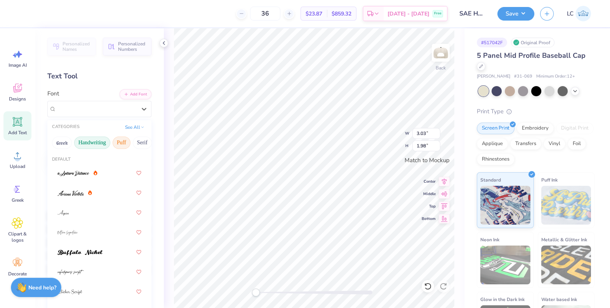
click at [122, 138] on button "Puff" at bounding box center [122, 143] width 18 height 12
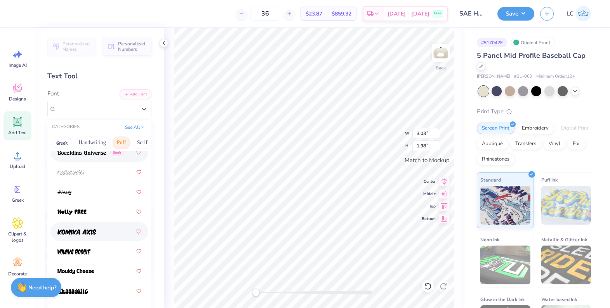
scroll to position [82, 0]
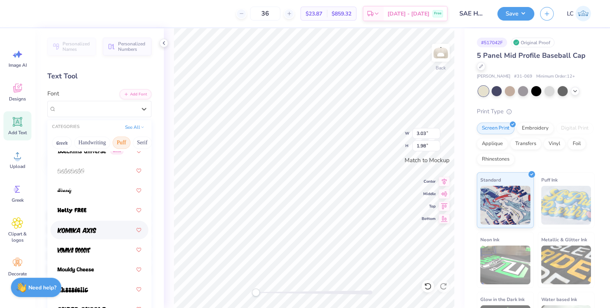
click at [84, 228] on img at bounding box center [76, 230] width 39 height 5
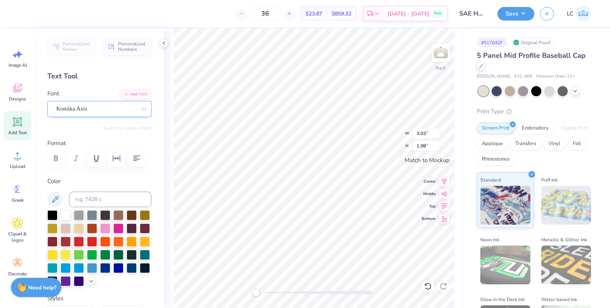
click at [69, 113] on div "Komika Axis" at bounding box center [97, 109] width 82 height 12
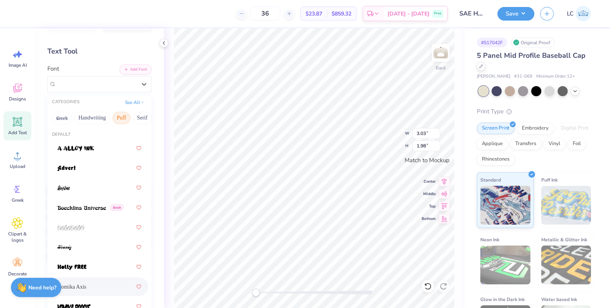
scroll to position [9, 0]
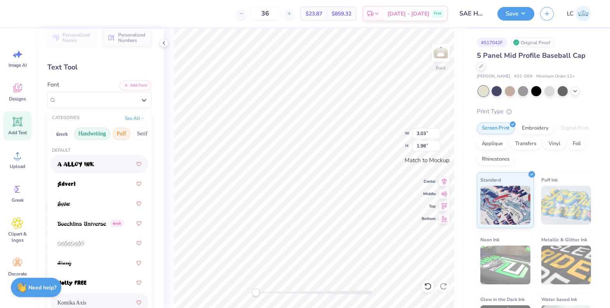
click at [86, 130] on button "Handwriting" at bounding box center [92, 134] width 36 height 12
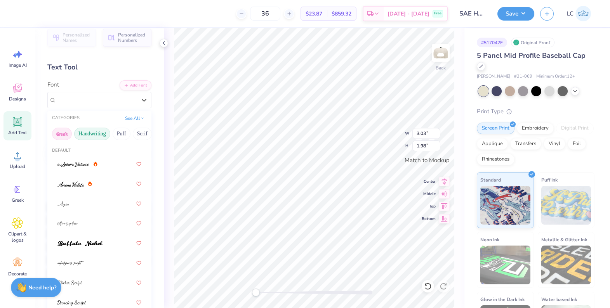
click at [60, 139] on button "Greek" at bounding box center [62, 134] width 20 height 12
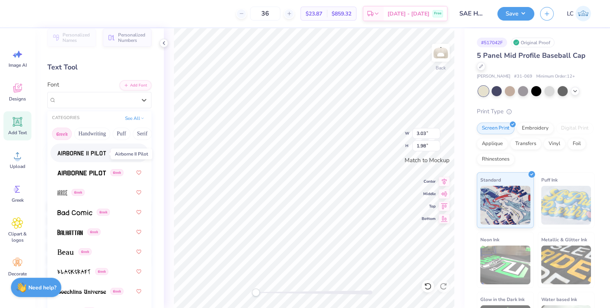
scroll to position [0, 0]
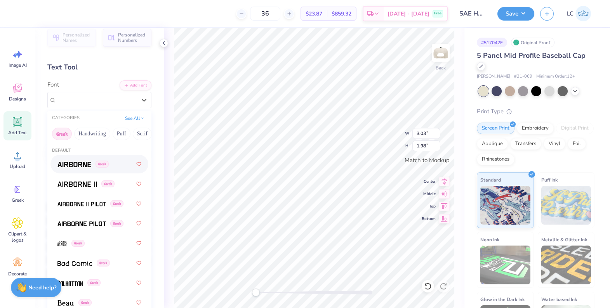
click at [68, 158] on div "Greek" at bounding box center [99, 164] width 84 height 14
click at [70, 102] on div "Airborne Greek" at bounding box center [97, 100] width 82 height 12
click at [75, 181] on span at bounding box center [77, 184] width 40 height 8
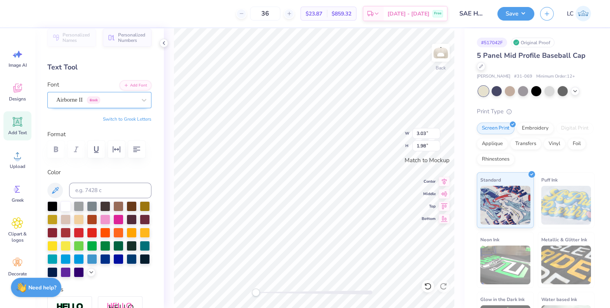
click at [67, 107] on div "Airborne II Greek" at bounding box center [99, 100] width 104 height 16
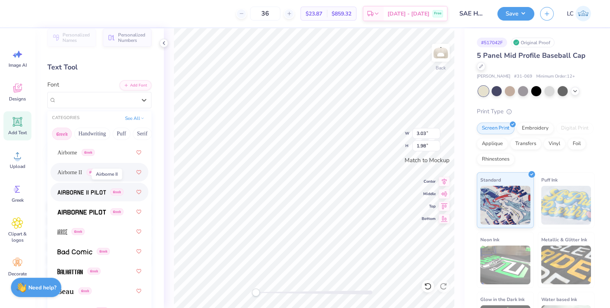
scroll to position [12, 0]
click at [69, 191] on img at bounding box center [81, 192] width 49 height 5
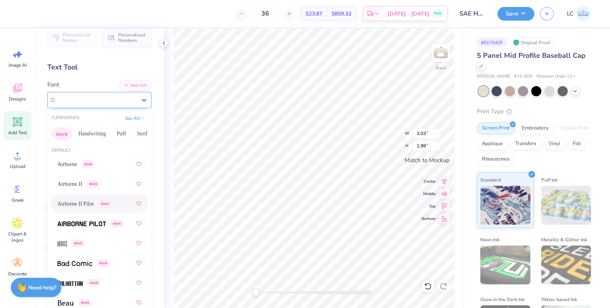
click at [60, 97] on div "Airborne II Pilot Greek" at bounding box center [97, 100] width 82 height 12
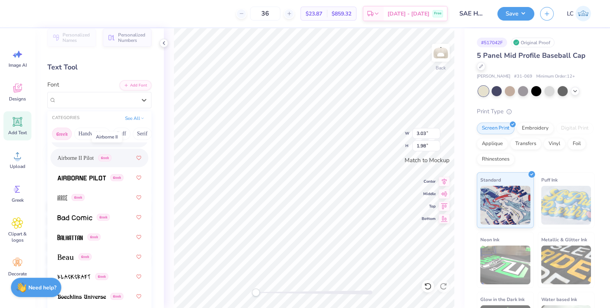
scroll to position [47, 0]
click at [73, 233] on span at bounding box center [69, 237] width 25 height 8
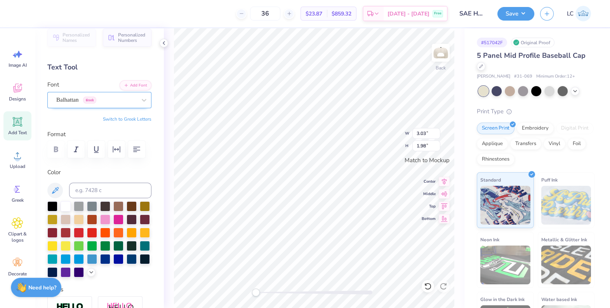
click at [69, 104] on div at bounding box center [96, 100] width 80 height 10
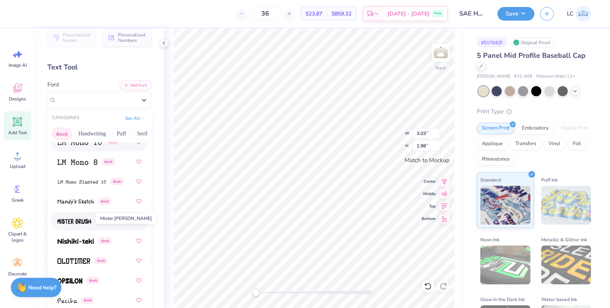
scroll to position [501, 0]
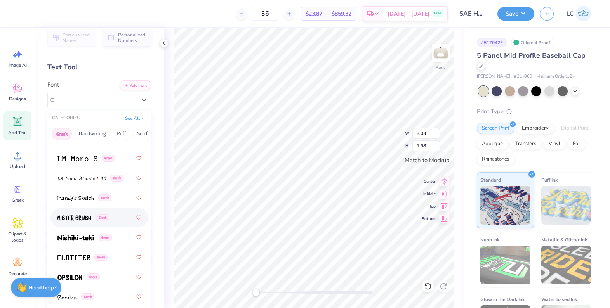
drag, startPoint x: 76, startPoint y: 228, endPoint x: 76, endPoint y: 221, distance: 7.8
click at [76, 220] on div "Airborne Greek Airborne II Greek Airborne II Pilot Greek Greek Greek Greek Balh…" at bounding box center [99, 138] width 104 height 969
click at [75, 219] on img at bounding box center [74, 218] width 34 height 5
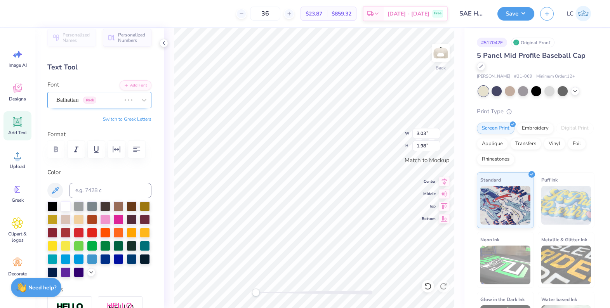
click at [73, 94] on div "Balhattan Greek" at bounding box center [89, 100] width 66 height 12
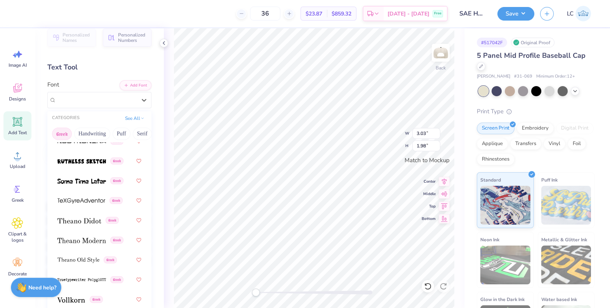
scroll to position [755, 0]
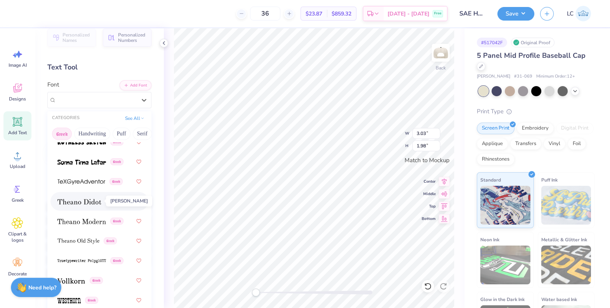
click at [75, 202] on img at bounding box center [79, 201] width 44 height 5
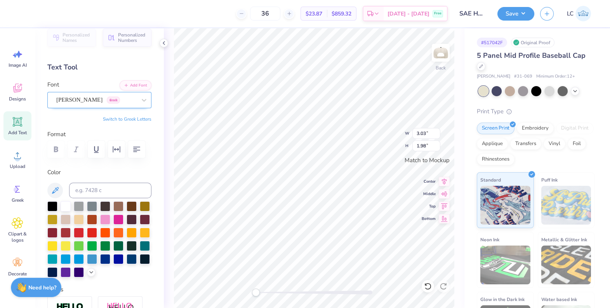
click at [70, 98] on div "Theano Didot Greek" at bounding box center [97, 100] width 82 height 12
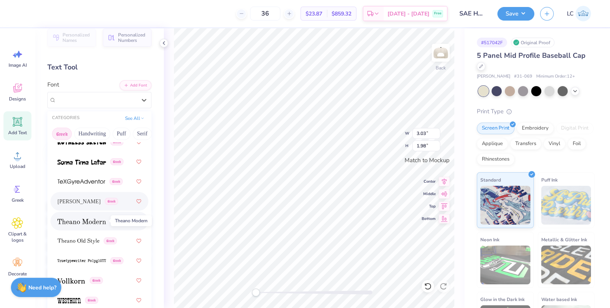
scroll to position [750, 0]
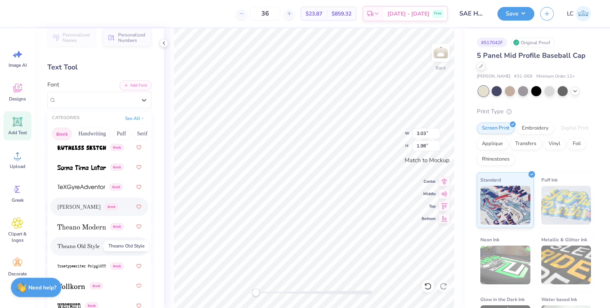
click at [88, 245] on img at bounding box center [78, 246] width 42 height 5
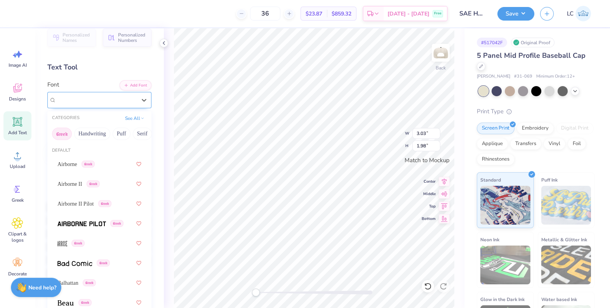
click at [106, 102] on div "Theano Old Style Greek" at bounding box center [97, 100] width 82 height 12
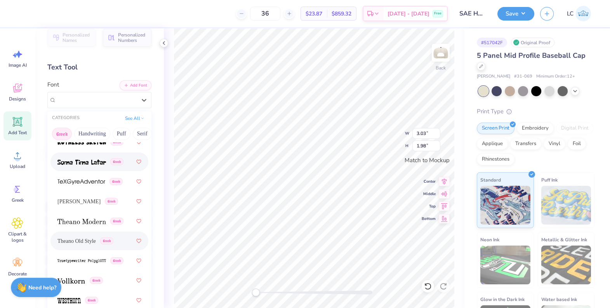
scroll to position [9, 0]
click at [92, 204] on div "Theano Didot Greek" at bounding box center [87, 201] width 61 height 8
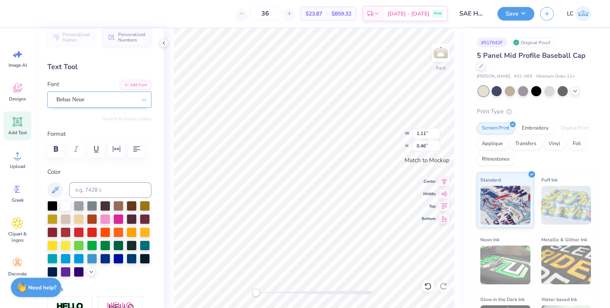
click at [127, 97] on div "Bebas Neue" at bounding box center [97, 100] width 82 height 12
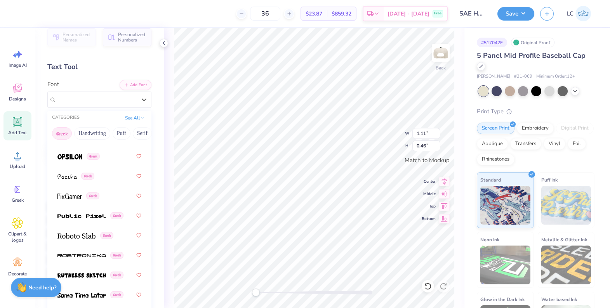
scroll to position [755, 0]
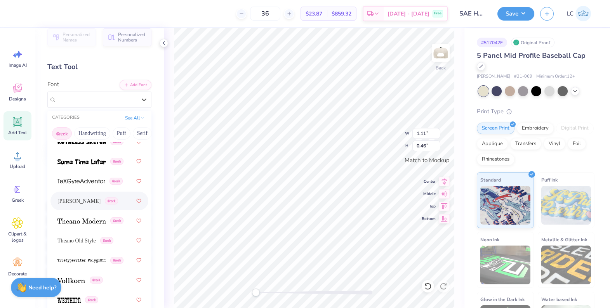
click at [84, 194] on div "Theano Didot Greek" at bounding box center [99, 201] width 84 height 14
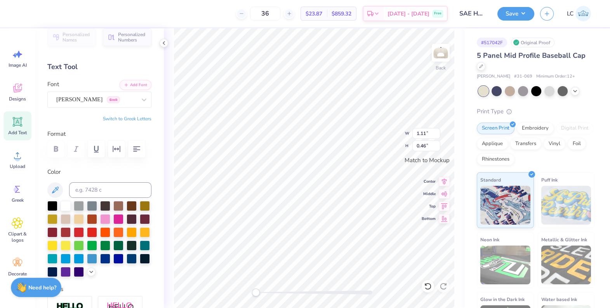
type input "3.73"
type input "1.40"
click at [52, 151] on div at bounding box center [99, 149] width 104 height 17
click at [54, 151] on div at bounding box center [99, 149] width 104 height 17
click at [87, 106] on div "Theano Didot Greek" at bounding box center [99, 100] width 104 height 16
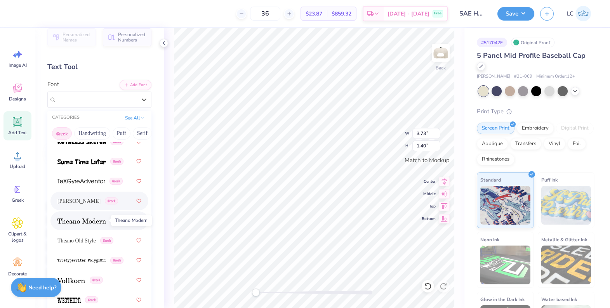
click at [101, 224] on span at bounding box center [81, 221] width 49 height 8
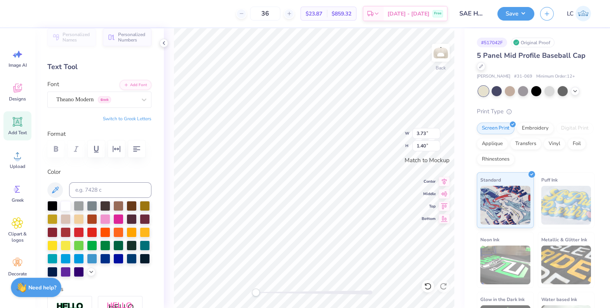
click at [54, 149] on div at bounding box center [99, 149] width 104 height 17
click at [501, 16] on button "Save" at bounding box center [516, 13] width 37 height 14
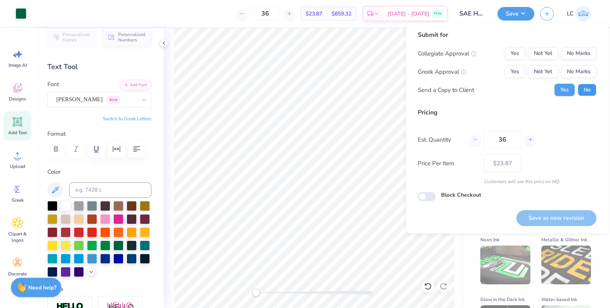
click at [501, 87] on button "No" at bounding box center [587, 90] width 19 height 12
click at [501, 70] on button "Not Yet" at bounding box center [543, 72] width 30 height 12
click at [501, 57] on button "No Marks" at bounding box center [578, 53] width 35 height 12
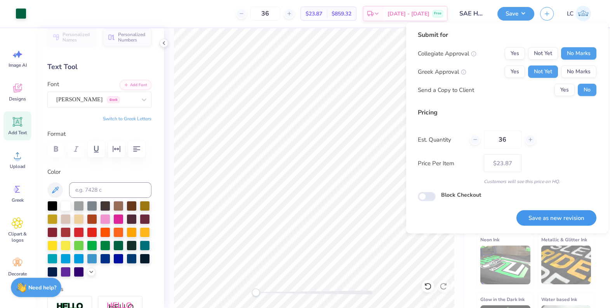
click at [501, 218] on button "Save as new revision" at bounding box center [557, 219] width 80 height 16
type input "$23.87"
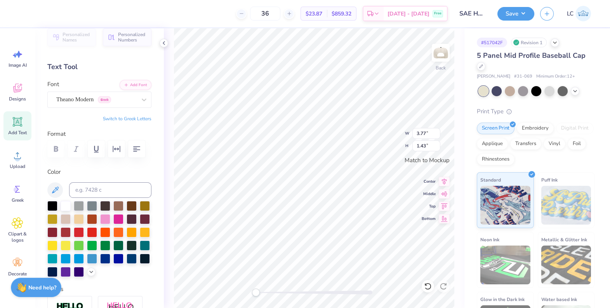
type textarea "SIGMA"
type input "1.77"
type input "0.48"
type textarea "ALPHA"
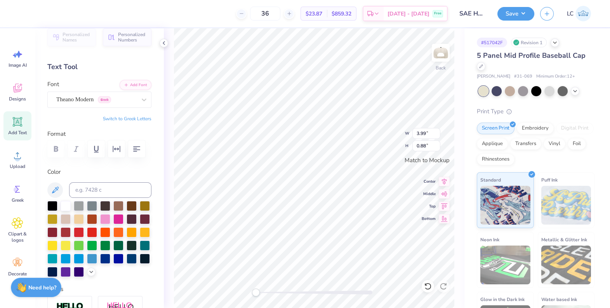
type input "0.80"
type textarea "ALPHA"
type textarea "EPSILON"
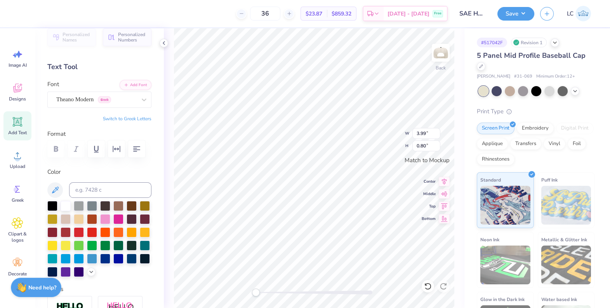
scroll to position [0, 0]
click at [426, 144] on input "0.80" at bounding box center [426, 146] width 28 height 11
type input "0.65"
type input "3.99"
click at [425, 146] on input "0.88" at bounding box center [426, 146] width 28 height 11
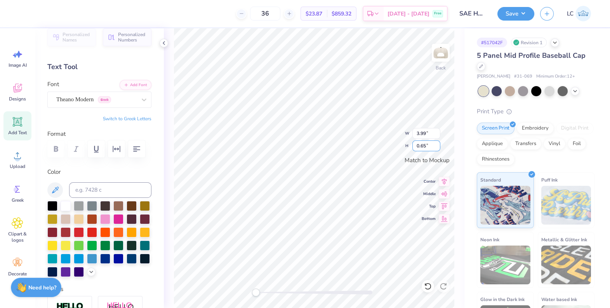
type input "0.65"
type input "2.96"
type input "3.99"
click at [423, 143] on input "0.65" at bounding box center [426, 146] width 28 height 11
click at [425, 146] on input "0.65" at bounding box center [426, 146] width 28 height 11
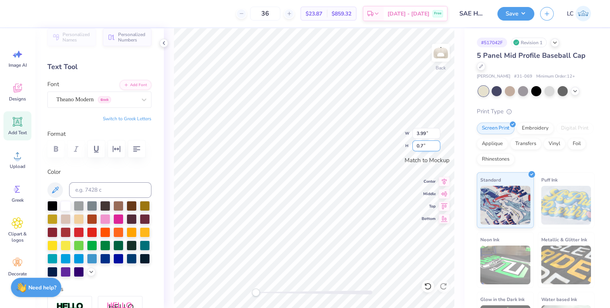
type input "0.7"
type input "4.01"
type input "0.65"
click at [167, 64] on div "Back W 3.23 3.23 " H 0.65 0.65 " Match to Mockup Center Middle Top Bottom" at bounding box center [314, 168] width 301 height 280
click at [501, 14] on button "Save" at bounding box center [516, 13] width 37 height 14
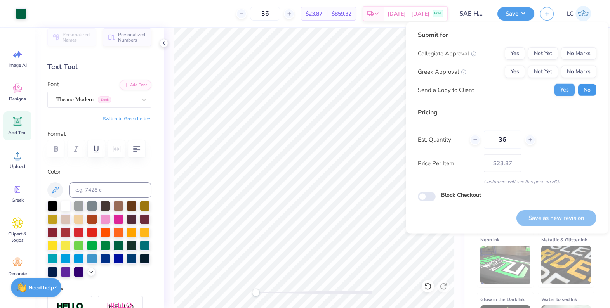
click at [501, 90] on button "No" at bounding box center [587, 90] width 19 height 12
click at [501, 73] on button "Not Yet" at bounding box center [543, 72] width 30 height 12
click at [501, 53] on button "No Marks" at bounding box center [578, 53] width 35 height 12
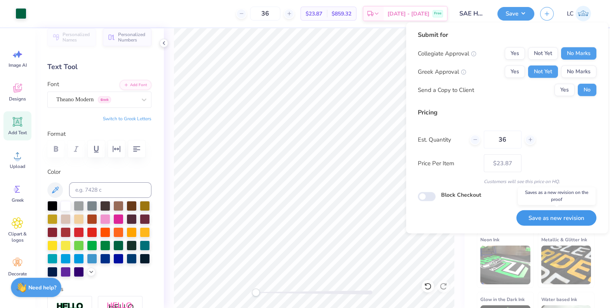
click at [501, 222] on button "Save as new revision" at bounding box center [557, 219] width 80 height 16
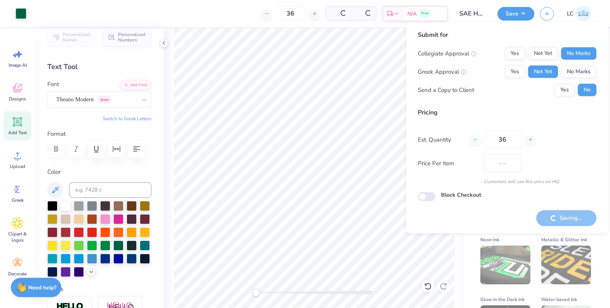
type input "$23.87"
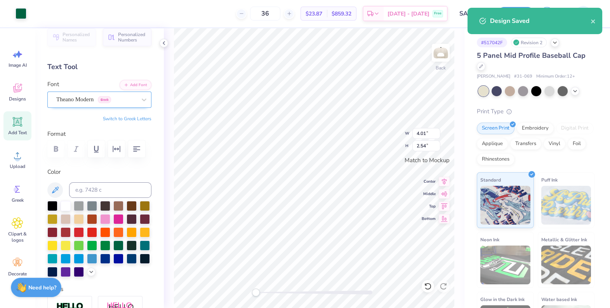
click at [92, 100] on div "Theano Modern Greek" at bounding box center [97, 100] width 82 height 12
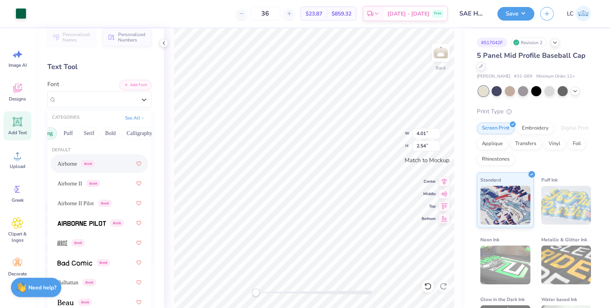
scroll to position [0, 80]
click at [145, 135] on button "Retro" at bounding box center [142, 133] width 21 height 12
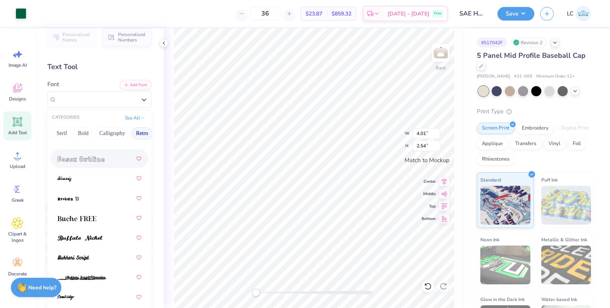
scroll to position [145, 0]
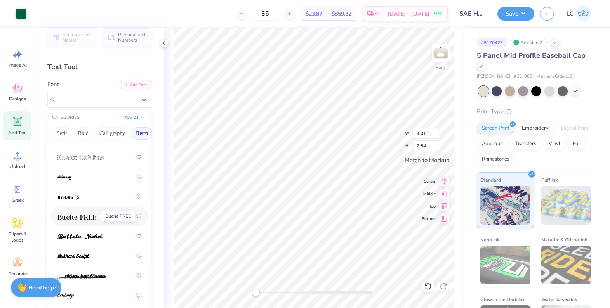
click at [79, 218] on img at bounding box center [76, 216] width 39 height 5
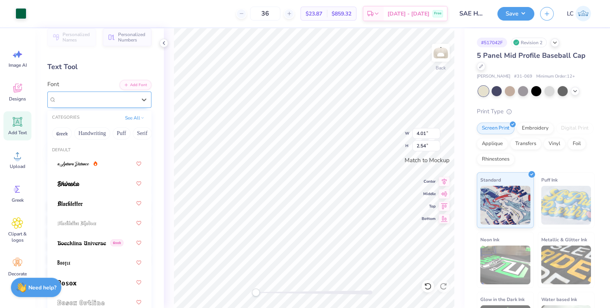
click at [112, 101] on div "Buche FREE" at bounding box center [97, 100] width 82 height 12
click at [96, 186] on div at bounding box center [99, 184] width 84 height 14
click at [90, 96] on div "Bhineka" at bounding box center [97, 100] width 82 height 12
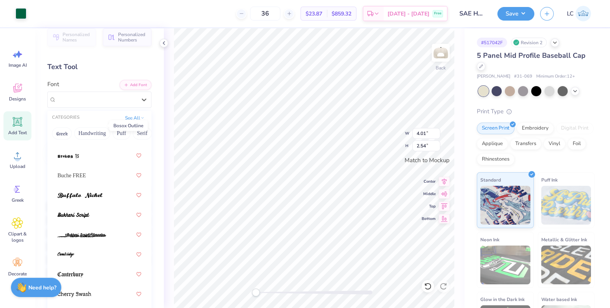
scroll to position [203, 0]
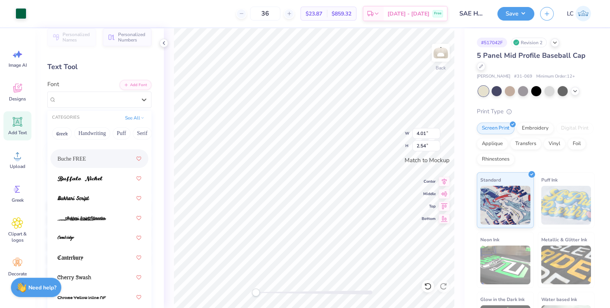
click at [85, 160] on span "Buche FREE" at bounding box center [71, 159] width 29 height 8
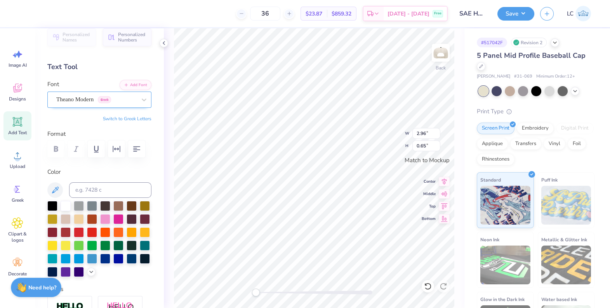
click at [99, 103] on div "Theano Modern Greek" at bounding box center [97, 100] width 82 height 12
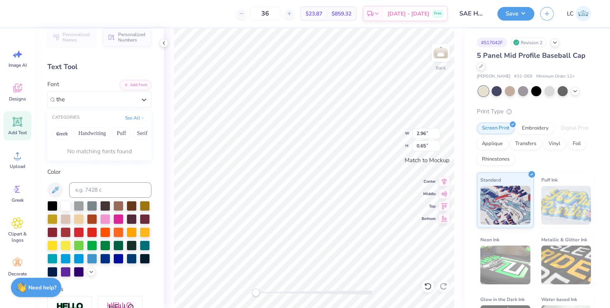
type input "the"
click at [95, 133] on button "Handwriting" at bounding box center [92, 133] width 36 height 12
click at [102, 134] on button "Puff" at bounding box center [105, 133] width 18 height 12
click at [128, 134] on button "Serif" at bounding box center [125, 133] width 19 height 12
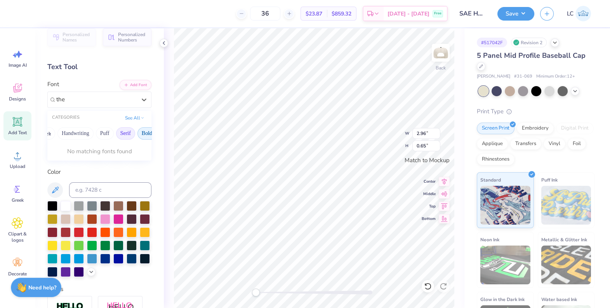
click at [143, 134] on button "Bold" at bounding box center [146, 133] width 19 height 12
click at [121, 137] on div "Greek Handwriting Puff Serif Bold Calligraphy Retro Sans Serif Minimal Fantasy …" at bounding box center [99, 133] width 104 height 17
click at [117, 137] on button "Retro" at bounding box center [113, 133] width 21 height 12
click at [140, 135] on button "Sans Serif" at bounding box center [142, 133] width 34 height 12
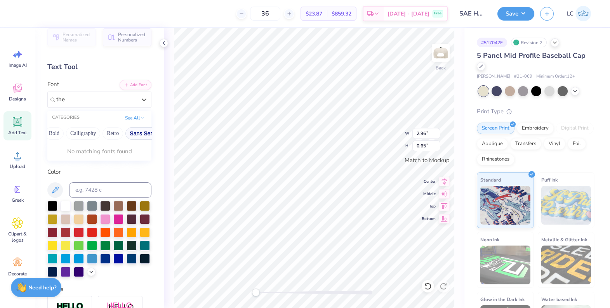
type input "2.92"
type input "0.60"
type input "2.96"
type input "0.65"
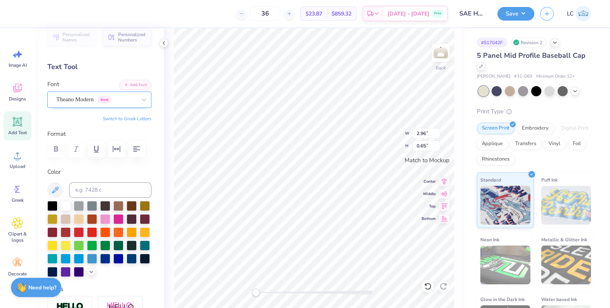
click at [82, 99] on div "Theano Modern Greek" at bounding box center [97, 100] width 82 height 12
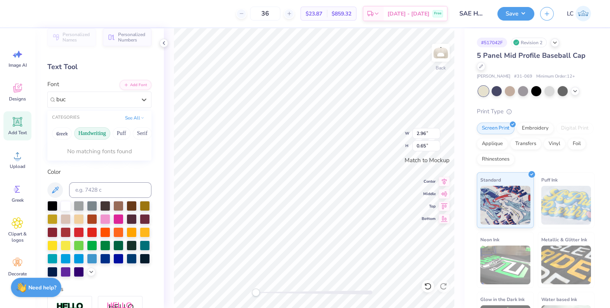
click at [90, 130] on button "Handwriting" at bounding box center [92, 133] width 36 height 12
click at [118, 131] on button "Puff" at bounding box center [122, 133] width 18 height 12
click at [141, 128] on button "Serif" at bounding box center [142, 133] width 19 height 12
click at [84, 162] on span "Buche FREE" at bounding box center [71, 164] width 29 height 8
type input "buc"
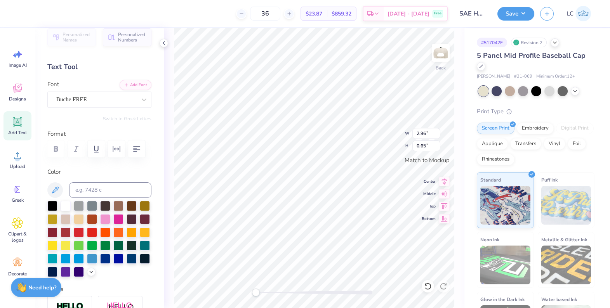
type input "4.01"
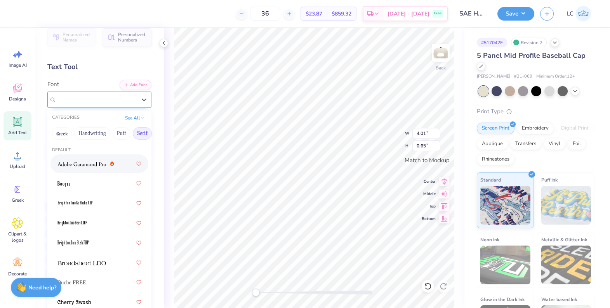
click at [121, 100] on div "Theano Modern Greek" at bounding box center [97, 100] width 82 height 12
type input "v"
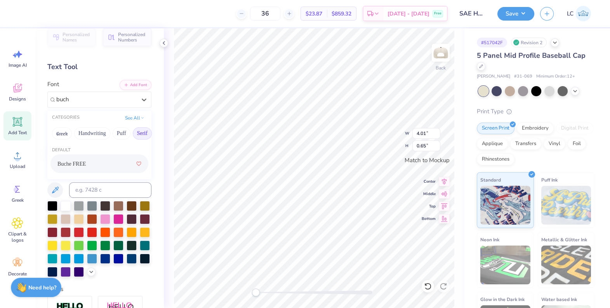
click at [77, 158] on div "Buche FREE" at bounding box center [99, 164] width 84 height 14
type input "buch"
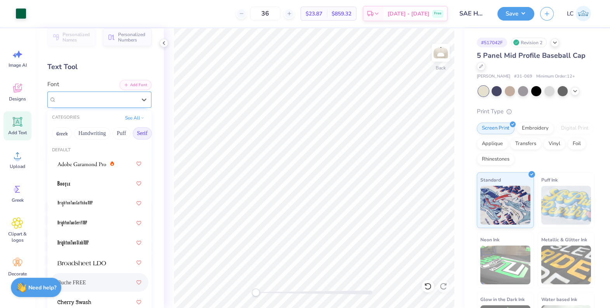
click at [112, 97] on div "Buche FREE" at bounding box center [97, 100] width 82 height 12
click at [113, 106] on div "Buche FREE" at bounding box center [99, 100] width 104 height 16
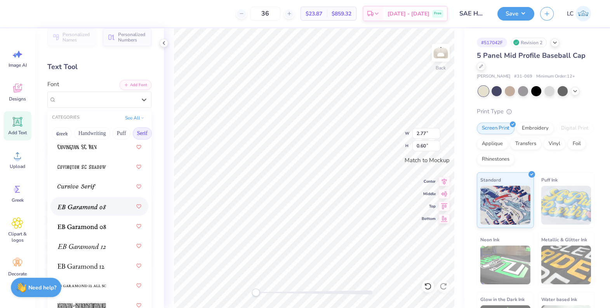
scroll to position [613, 0]
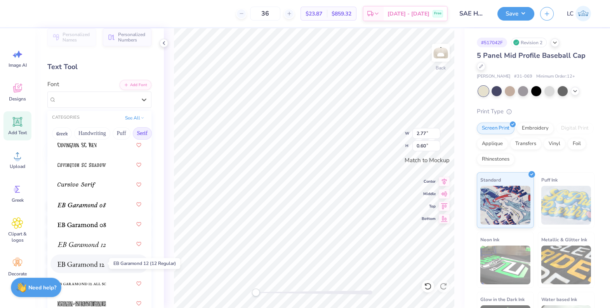
click at [104, 260] on span at bounding box center [80, 264] width 47 height 8
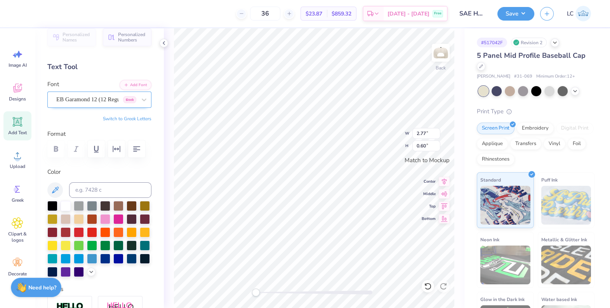
click at [73, 100] on div "EB Garamond 12 (12 Regular) Greek" at bounding box center [97, 100] width 82 height 12
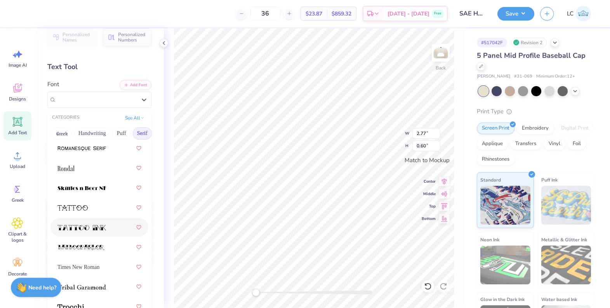
scroll to position [1349, 0]
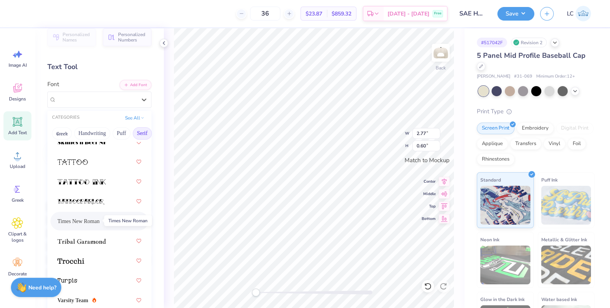
click at [71, 221] on span "Times New Roman" at bounding box center [78, 222] width 42 height 8
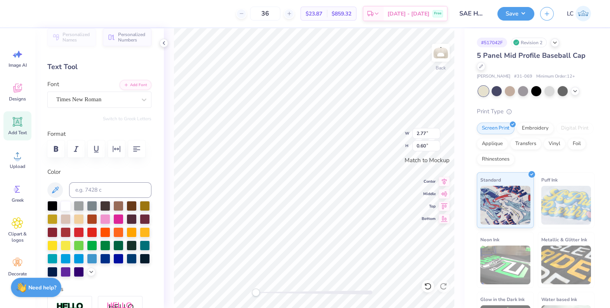
type input "2.92"
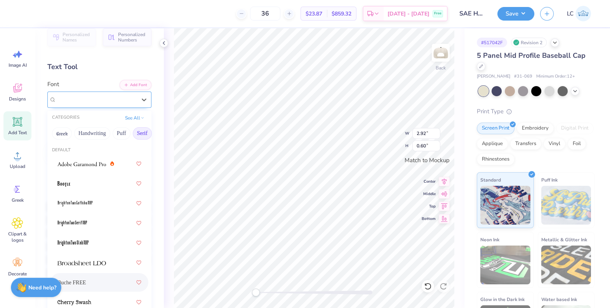
click at [96, 101] on div "Buche FREE" at bounding box center [97, 100] width 82 height 12
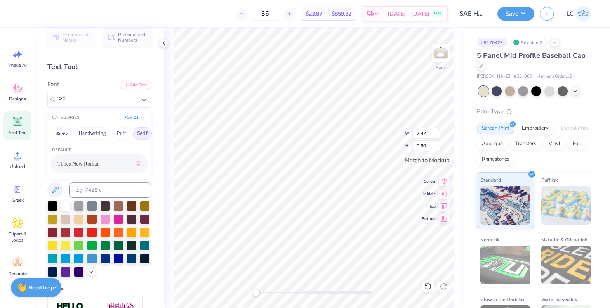
click at [99, 169] on div "Times New Roman" at bounding box center [99, 164] width 84 height 14
type input "tim"
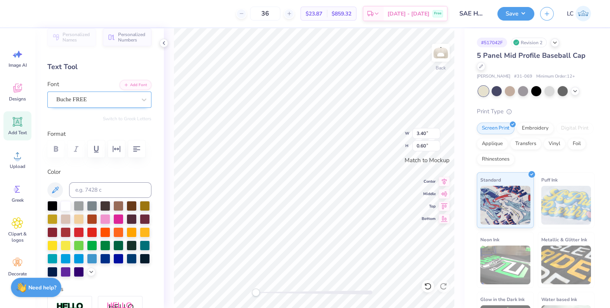
click at [97, 94] on div at bounding box center [96, 99] width 80 height 10
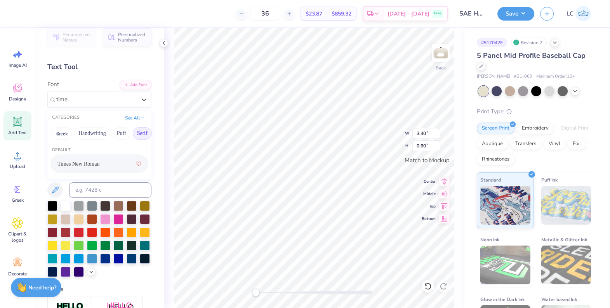
click at [92, 168] on div "Times New Roman" at bounding box center [99, 164] width 84 height 14
type input "time"
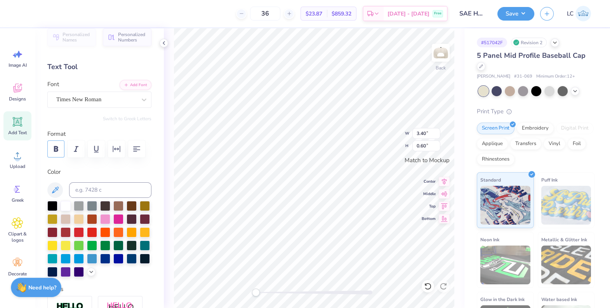
click at [59, 144] on icon "button" at bounding box center [55, 148] width 9 height 9
type input "2.98"
type input "0.64"
click at [52, 151] on icon "button" at bounding box center [55, 148] width 9 height 9
type input "2.78"
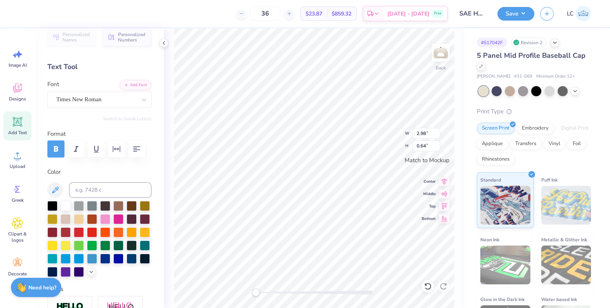
type input "0.65"
click at [57, 150] on icon "button" at bounding box center [56, 148] width 4 height 5
type input "3.13"
type input "0.62"
type input "3.83"
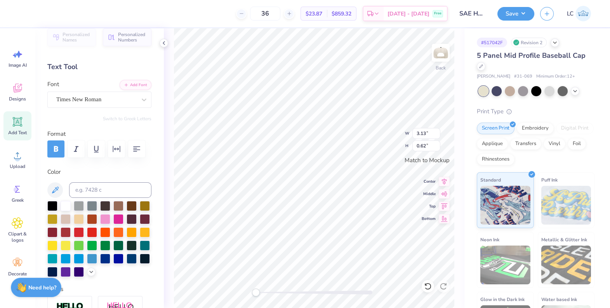
type input "0.65"
click at [501, 16] on button "Save" at bounding box center [516, 13] width 37 height 14
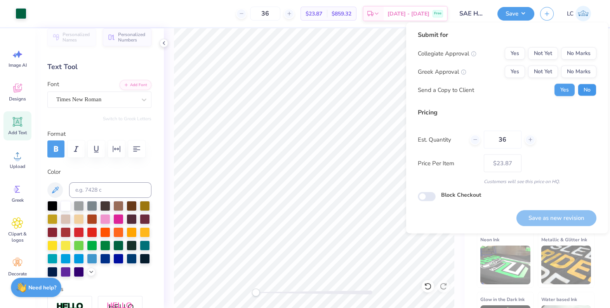
click at [501, 89] on button "No" at bounding box center [587, 90] width 19 height 12
click at [501, 74] on button "Not Yet" at bounding box center [543, 72] width 30 height 12
click at [501, 49] on button "No Marks" at bounding box center [578, 53] width 35 height 12
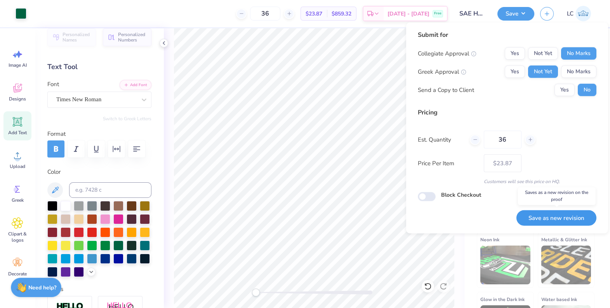
click at [501, 218] on button "Save as new revision" at bounding box center [557, 219] width 80 height 16
type input "$23.87"
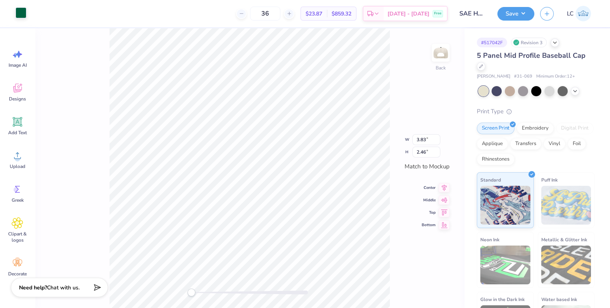
click at [21, 8] on div at bounding box center [21, 12] width 11 height 11
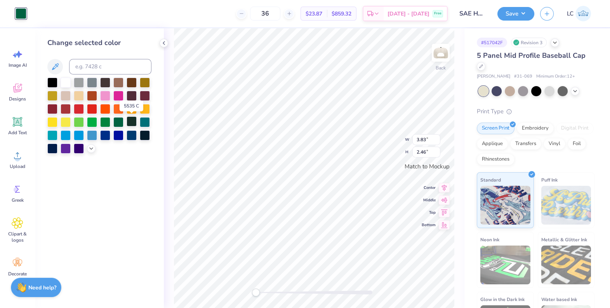
click at [132, 118] on div at bounding box center [132, 122] width 10 height 10
click at [91, 146] on icon at bounding box center [91, 148] width 6 height 6
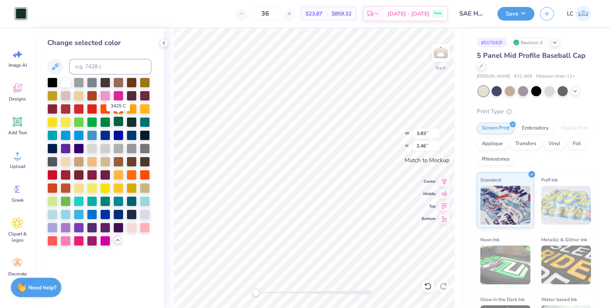
click at [120, 121] on div at bounding box center [118, 122] width 10 height 10
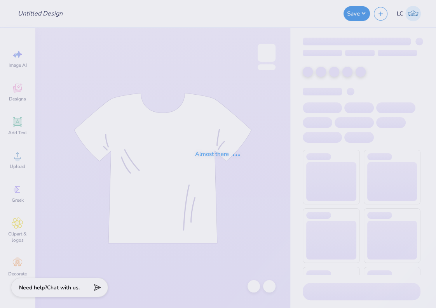
type input "SAE Fall Sweater Drop"
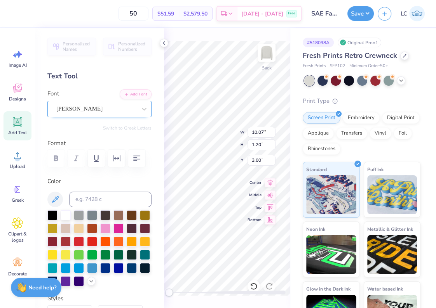
click at [90, 108] on div "[PERSON_NAME]" at bounding box center [97, 109] width 82 height 12
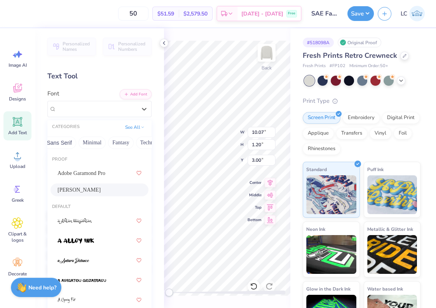
scroll to position [0, 228]
click at [60, 141] on button "Minimal" at bounding box center [57, 143] width 27 height 12
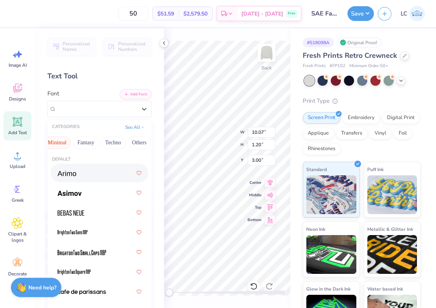
click at [81, 174] on div at bounding box center [99, 173] width 84 height 14
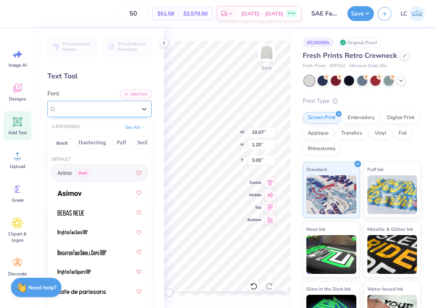
click at [84, 110] on div "Arimo Greek" at bounding box center [97, 109] width 82 height 12
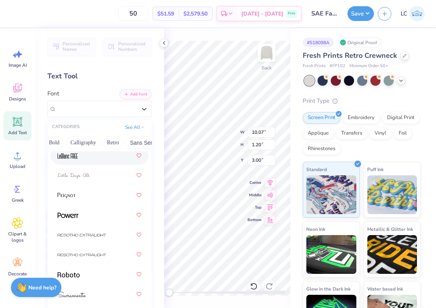
scroll to position [0, 112]
click at [117, 142] on button "Retro" at bounding box center [110, 143] width 21 height 12
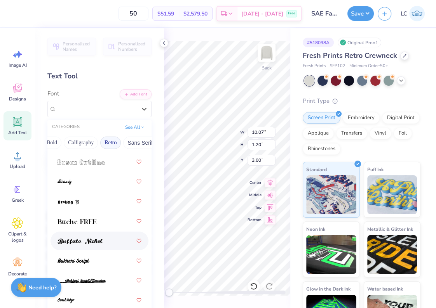
scroll to position [149, 0]
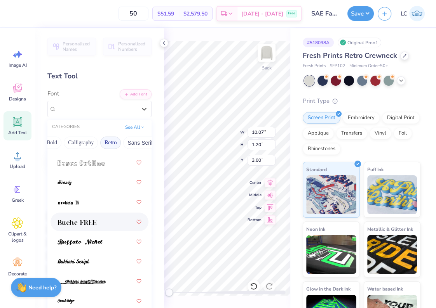
click at [105, 220] on div at bounding box center [99, 222] width 84 height 14
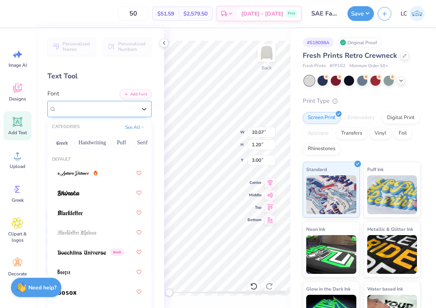
click at [98, 110] on div "Buche FREE" at bounding box center [97, 109] width 82 height 12
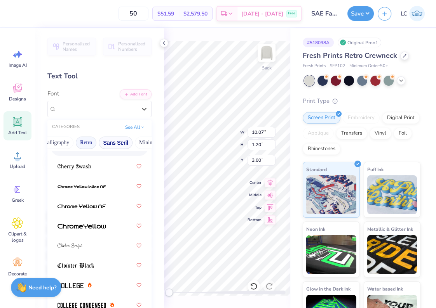
scroll to position [0, 139]
click at [93, 141] on button "Retro" at bounding box center [83, 143] width 21 height 12
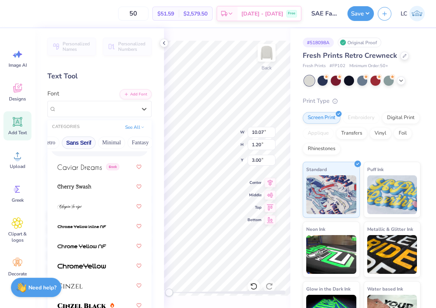
scroll to position [0, 174]
click at [114, 142] on button "Minimal" at bounding box center [110, 143] width 27 height 12
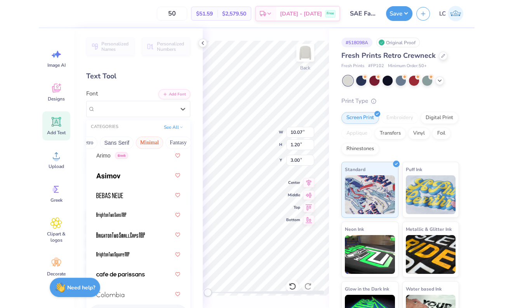
scroll to position [16, 0]
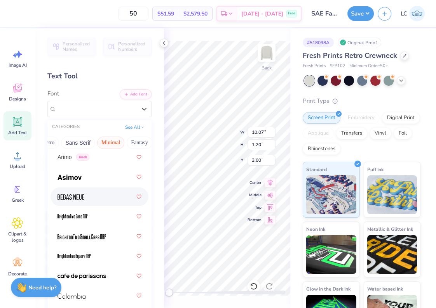
click at [113, 194] on div at bounding box center [99, 197] width 84 height 14
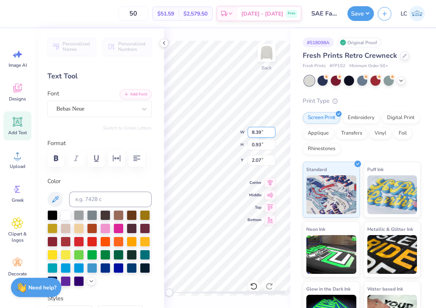
click at [259, 134] on div "Back W 8.39 8.39 " H 0.93 0.93 " Y 2.07 2.07 " Center Middle Top Bottom" at bounding box center [227, 168] width 126 height 280
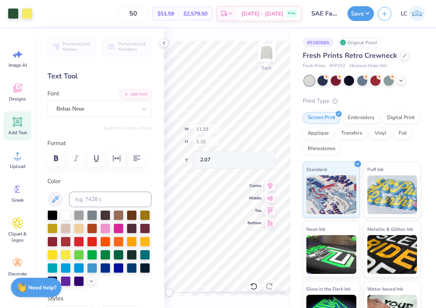
type input "11.33"
type input "1.25"
type input "11.09"
type input "1.23"
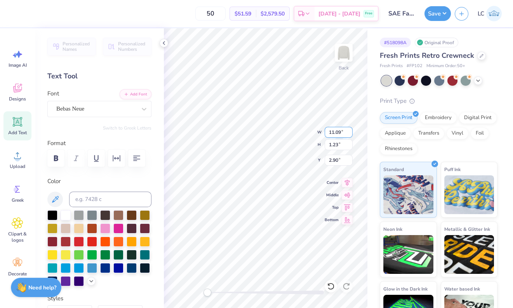
type input "10.81"
type input "1.20"
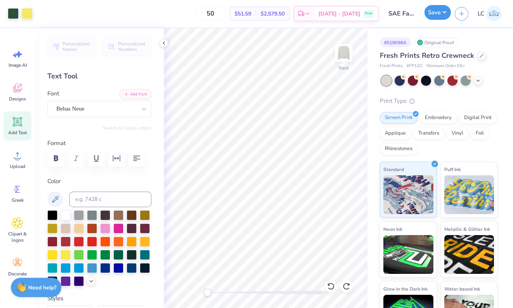
click at [432, 15] on button "Save" at bounding box center [438, 12] width 26 height 15
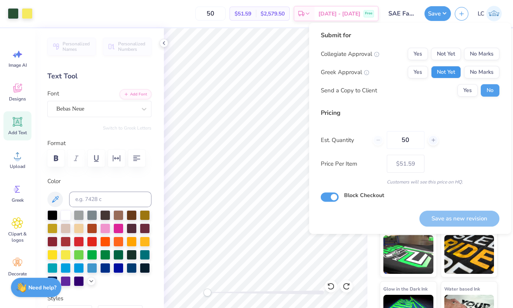
click at [435, 75] on button "Not Yet" at bounding box center [446, 72] width 30 height 12
click at [435, 58] on button "No Marks" at bounding box center [481, 54] width 35 height 12
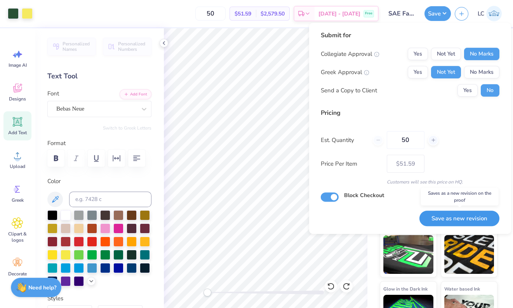
click at [435, 218] on button "Save as new revision" at bounding box center [459, 219] width 80 height 16
type input "$51.59"
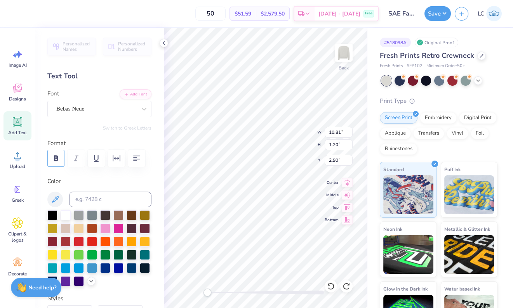
click at [52, 155] on icon "button" at bounding box center [55, 158] width 9 height 9
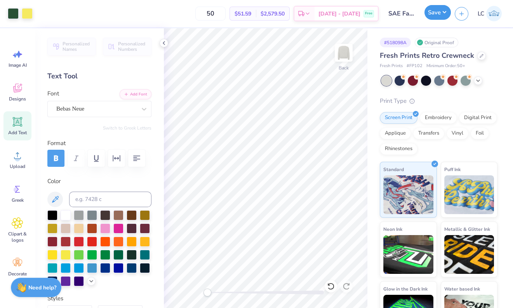
click at [435, 19] on button "Save" at bounding box center [438, 12] width 26 height 15
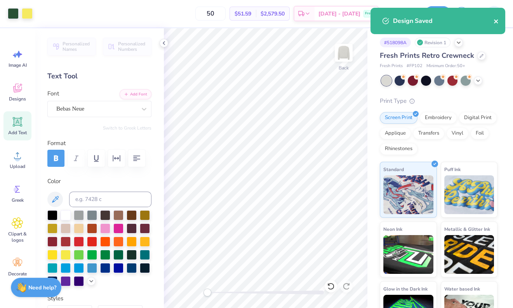
click at [435, 23] on icon "close" at bounding box center [496, 21] width 5 height 6
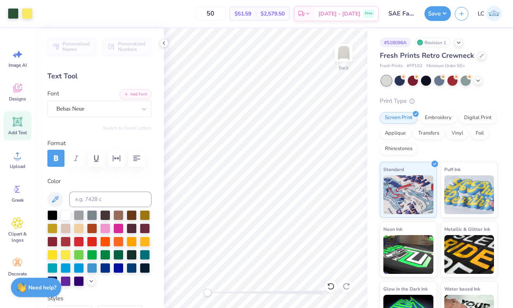
click at [435, 9] on div "Design Saved" at bounding box center [438, 7] width 138 height 3
click at [435, 14] on button "Save" at bounding box center [438, 12] width 26 height 15
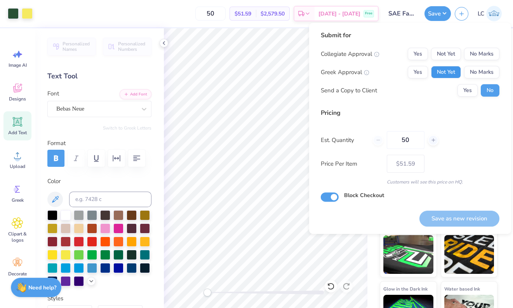
click at [435, 71] on button "Not Yet" at bounding box center [446, 72] width 30 height 12
click at [435, 56] on button "No Marks" at bounding box center [481, 54] width 35 height 12
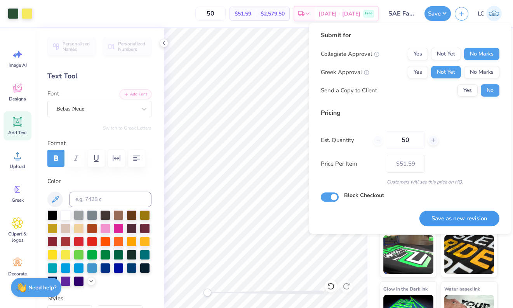
click at [435, 216] on button "Save as new revision" at bounding box center [459, 219] width 80 height 16
type input "$51.59"
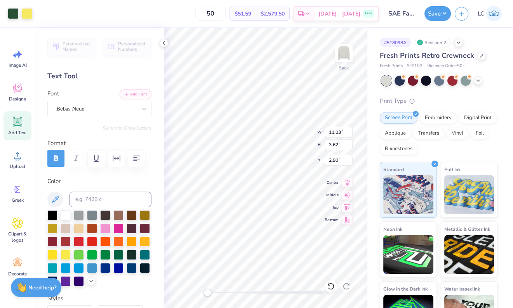
type input "3.00"
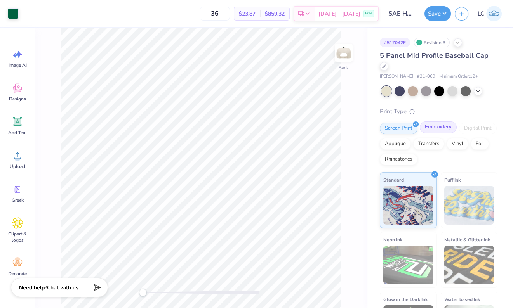
click at [442, 131] on div "Embroidery" at bounding box center [438, 128] width 37 height 12
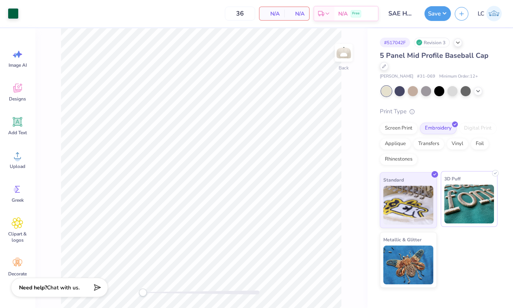
click at [457, 214] on img at bounding box center [469, 204] width 50 height 39
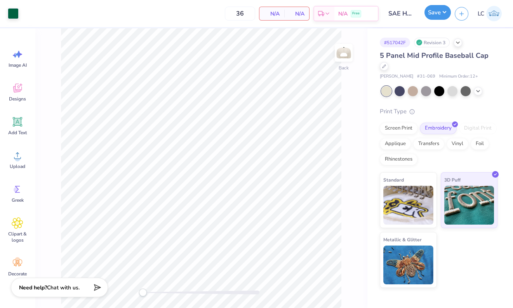
click at [436, 14] on button "Save" at bounding box center [438, 12] width 26 height 15
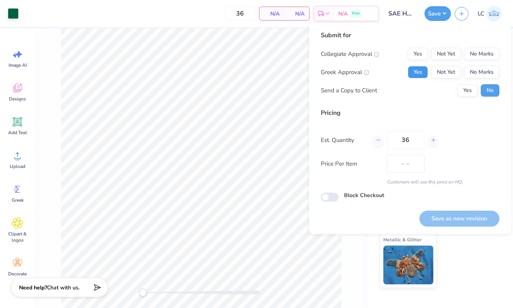
click at [423, 71] on button "Yes" at bounding box center [418, 72] width 20 height 12
click at [482, 52] on button "No Marks" at bounding box center [481, 54] width 35 height 12
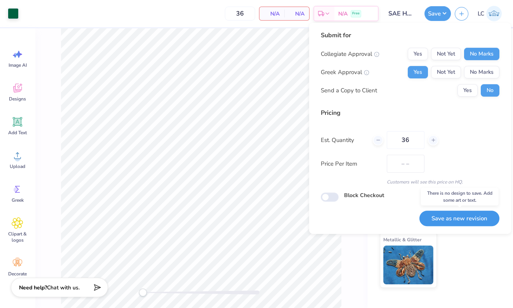
click at [459, 223] on button "Save as new revision" at bounding box center [459, 219] width 80 height 16
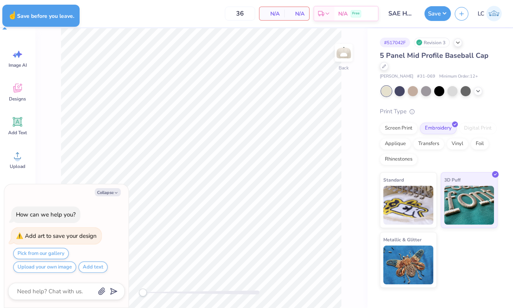
type textarea "x"
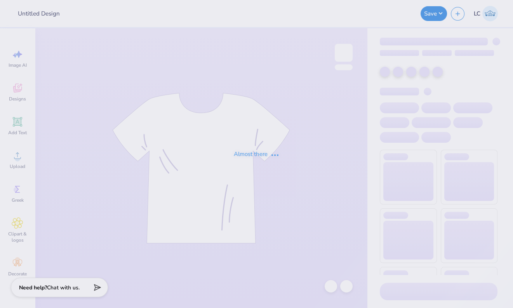
type input "SAE Hats Drop"
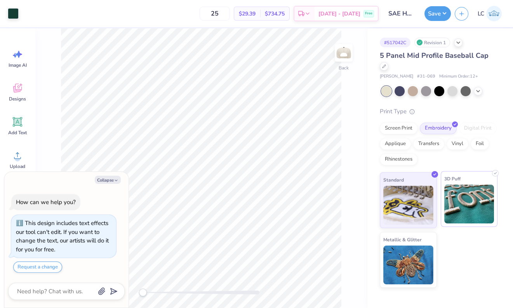
click at [457, 191] on img at bounding box center [469, 204] width 50 height 39
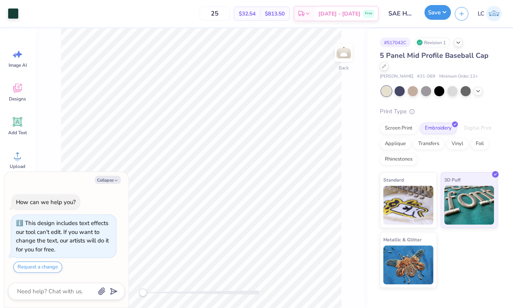
click at [433, 16] on button "Save" at bounding box center [438, 12] width 26 height 15
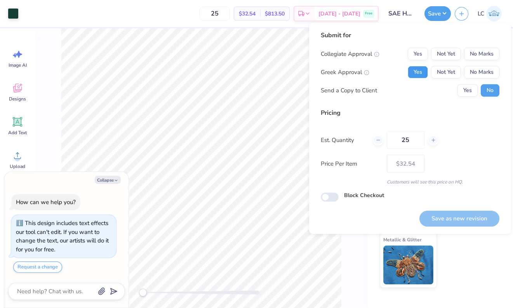
click at [421, 71] on button "Yes" at bounding box center [418, 72] width 20 height 12
click at [480, 59] on button "No Marks" at bounding box center [481, 54] width 35 height 12
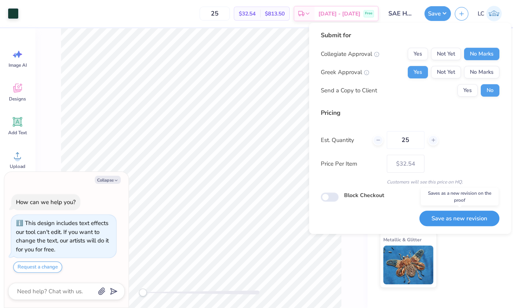
click at [449, 221] on button "Save as new revision" at bounding box center [459, 219] width 80 height 16
type textarea "x"
type input "– –"
type textarea "x"
type input "$32.54"
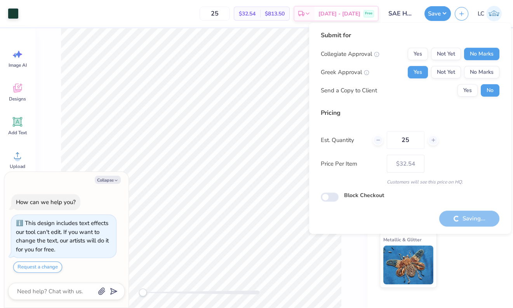
type textarea "x"
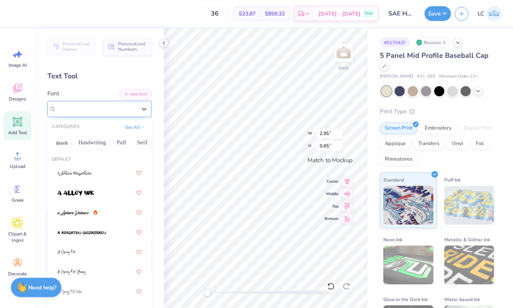
click at [78, 111] on div "Times New Roman" at bounding box center [97, 109] width 82 height 12
click at [100, 142] on button "Handwriting" at bounding box center [92, 143] width 36 height 12
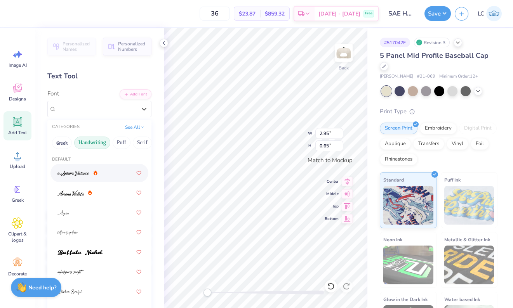
click at [101, 174] on div at bounding box center [99, 173] width 84 height 14
click at [100, 103] on div "a Antara Distance" at bounding box center [97, 109] width 82 height 12
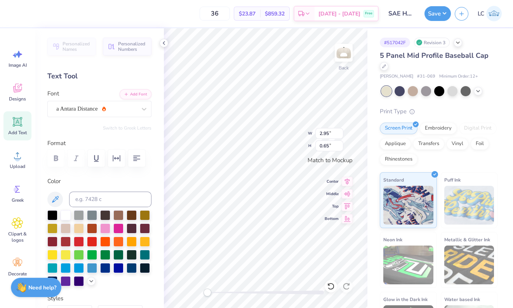
type textarea "sigma"
type input "3.13"
type input "0.62"
type textarea "alpha"
type input "3.83"
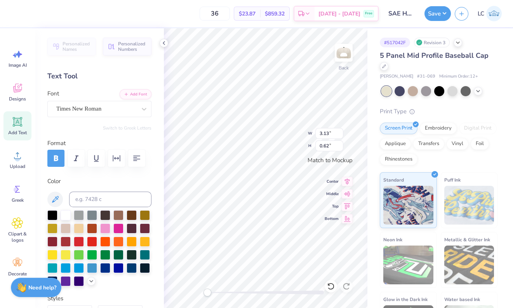
type input "0.65"
type textarea "epsilon"
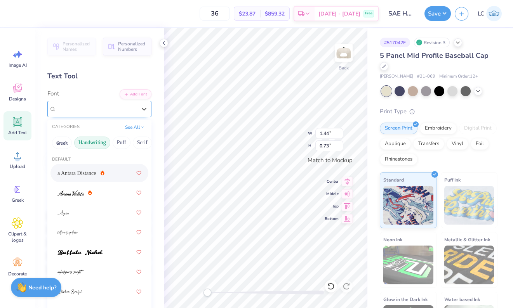
click at [98, 112] on div "a Antara Distance" at bounding box center [97, 109] width 82 height 12
click at [92, 198] on div at bounding box center [99, 193] width 84 height 14
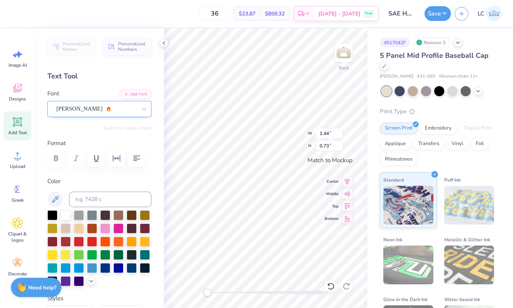
click at [102, 109] on div "[PERSON_NAME]" at bounding box center [97, 109] width 82 height 12
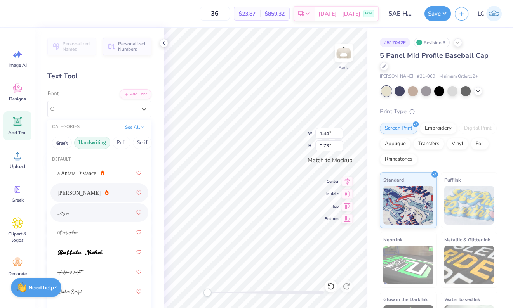
click at [90, 218] on div at bounding box center [99, 213] width 84 height 14
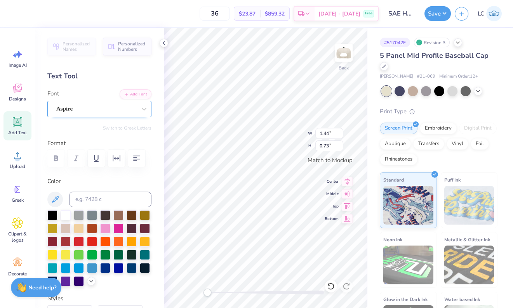
click at [109, 104] on div at bounding box center [96, 109] width 80 height 10
click at [101, 89] on div "Personalized Names Personalized Numbers Text Tool Add Font Font Aspire Switch t…" at bounding box center [99, 168] width 129 height 280
click at [442, 127] on div "Embroidery" at bounding box center [438, 128] width 37 height 12
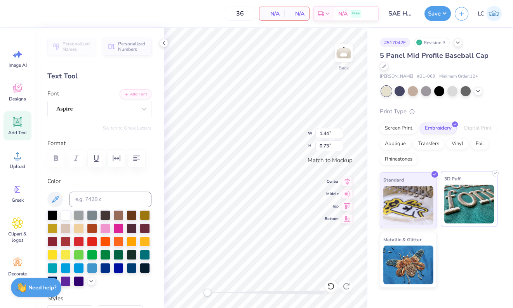
click at [465, 193] on img at bounding box center [469, 204] width 50 height 39
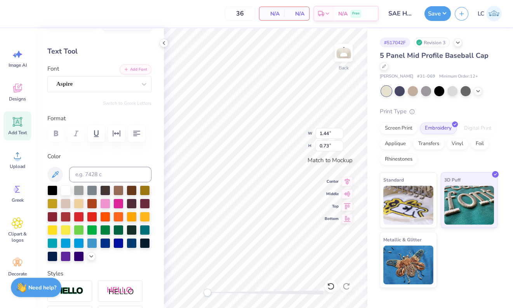
scroll to position [23, 0]
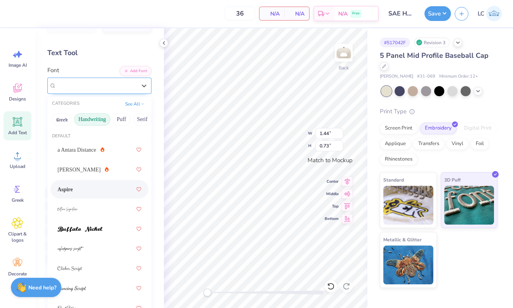
click at [87, 82] on div "Aspire" at bounding box center [97, 86] width 82 height 12
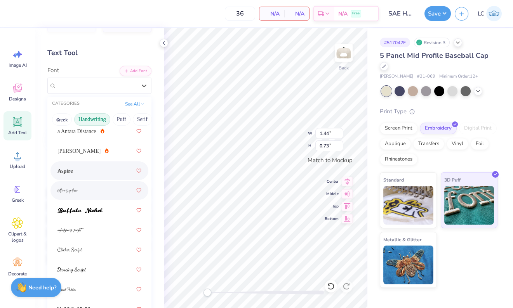
scroll to position [20, 0]
click at [90, 191] on div at bounding box center [99, 190] width 84 height 14
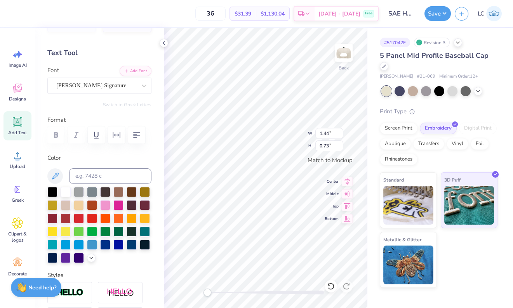
click at [161, 116] on div "Personalized Names Personalized Numbers Text Tool Add Font Font [PERSON_NAME] S…" at bounding box center [99, 168] width 129 height 280
click at [87, 87] on div "Times New Roman" at bounding box center [97, 86] width 82 height 12
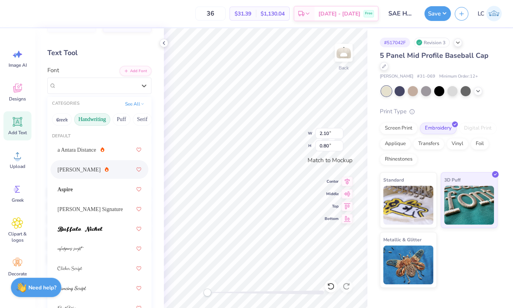
click at [78, 174] on div "[PERSON_NAME]" at bounding box center [99, 170] width 84 height 14
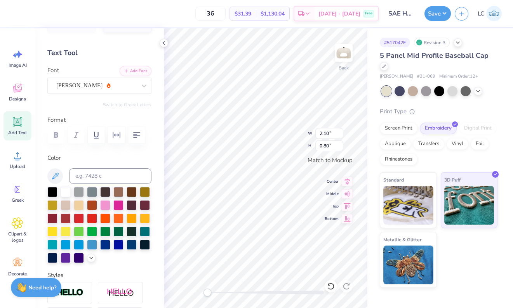
type input "2.61"
type input "0.81"
type input "1.23"
type input "0.63"
type input "3.15"
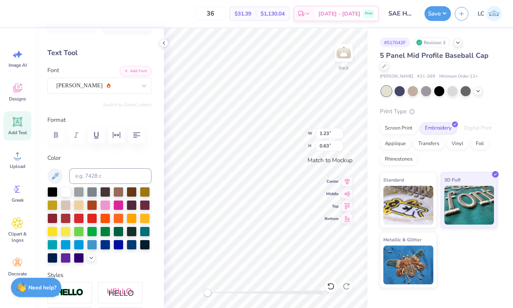
type input "1.74"
type input "1.23"
type input "0.63"
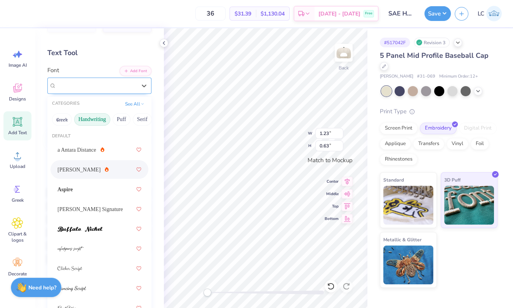
click at [97, 84] on div "[PERSON_NAME]" at bounding box center [97, 86] width 82 height 12
click at [99, 217] on div "[PERSON_NAME] Signature" at bounding box center [99, 209] width 98 height 19
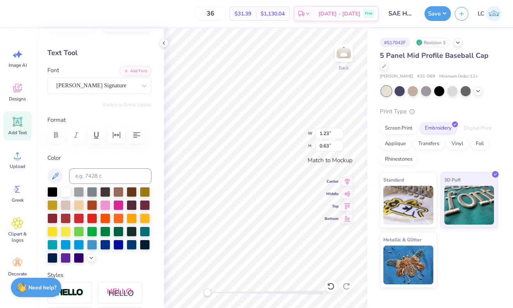
type input "2.61"
type input "0.81"
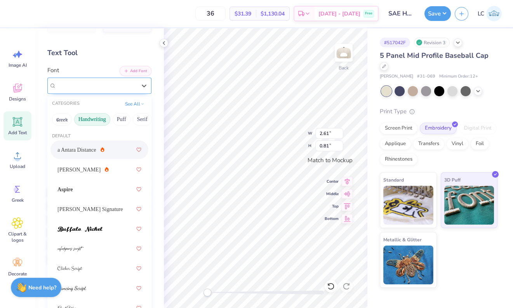
click at [97, 90] on div at bounding box center [96, 85] width 80 height 10
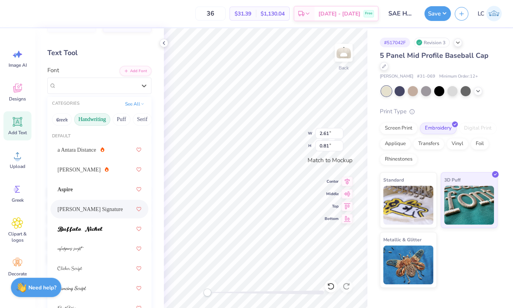
click at [98, 207] on span "[PERSON_NAME] Signature" at bounding box center [89, 209] width 65 height 8
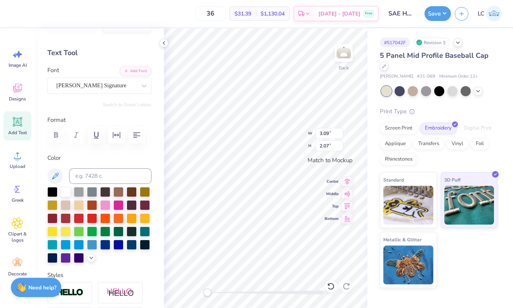
type input "3.75"
type input "1.97"
type input "3.03"
type input "1.59"
click at [93, 85] on div "[PERSON_NAME] Signature" at bounding box center [97, 86] width 82 height 12
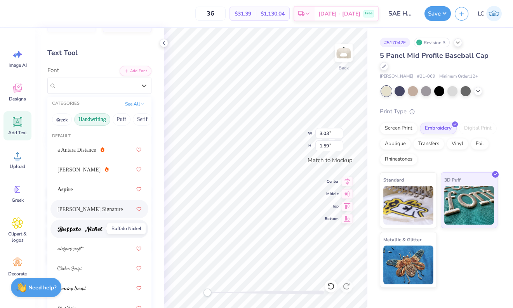
click at [90, 231] on img at bounding box center [79, 229] width 45 height 5
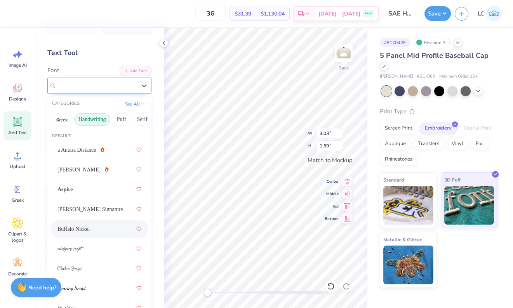
click at [114, 86] on div "Buffalo Nickel" at bounding box center [97, 86] width 82 height 12
click at [96, 245] on div at bounding box center [99, 249] width 84 height 14
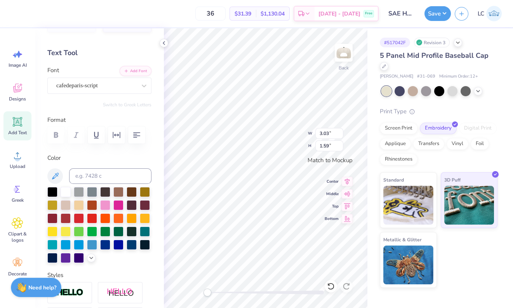
type input "3.09"
type input "2.07"
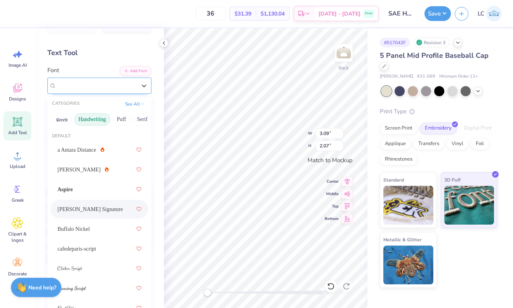
click at [92, 86] on div "[PERSON_NAME] Signature" at bounding box center [97, 86] width 82 height 12
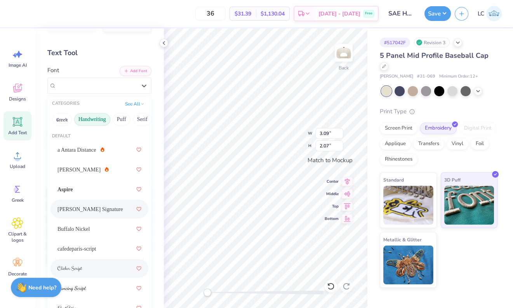
click at [93, 269] on div at bounding box center [99, 269] width 84 height 14
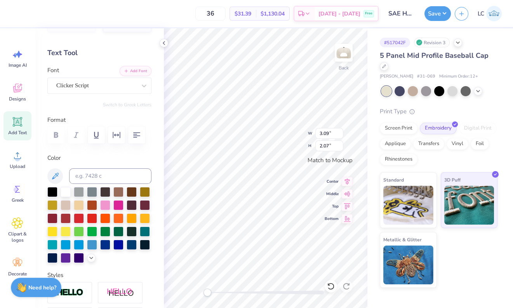
type input "3.15"
type input "1.74"
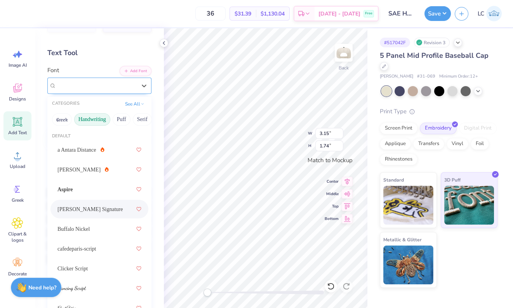
click at [94, 80] on div "[PERSON_NAME] Signature" at bounding box center [97, 86] width 82 height 12
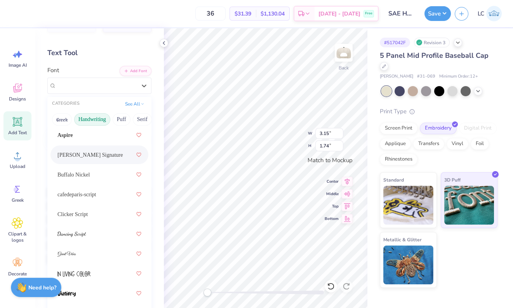
scroll to position [64, 0]
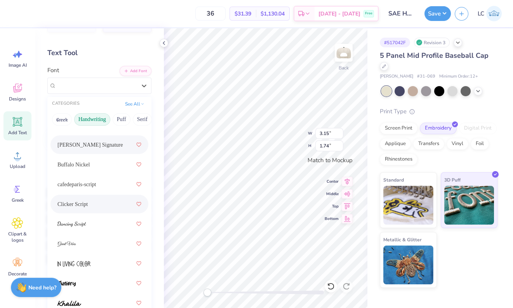
click at [80, 200] on span "Clicker Script" at bounding box center [72, 204] width 30 height 8
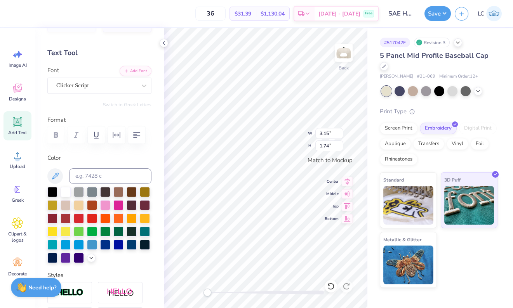
type input "1.53"
type input "0.86"
click at [88, 89] on div "Clicker Script" at bounding box center [97, 86] width 82 height 12
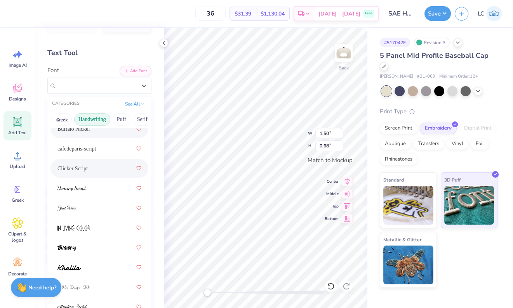
scroll to position [111, 0]
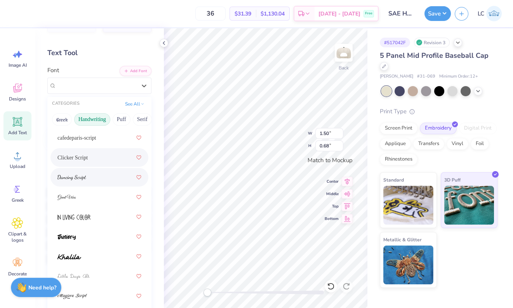
click at [95, 179] on div at bounding box center [99, 178] width 84 height 14
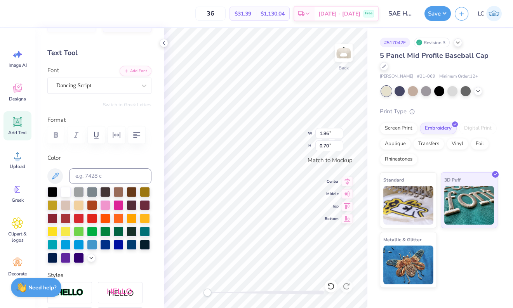
type input "2.55"
type input "0.96"
type input "1.53"
type input "0.86"
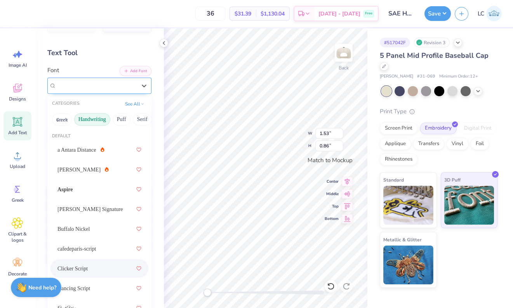
click at [96, 87] on div "Clicker Script" at bounding box center [97, 86] width 82 height 12
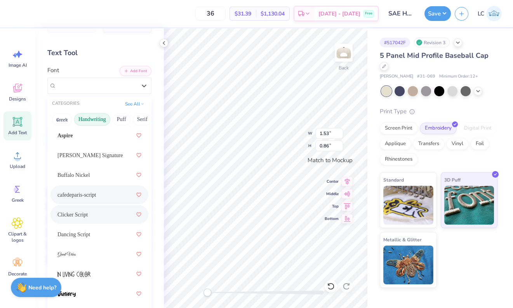
scroll to position [61, 0]
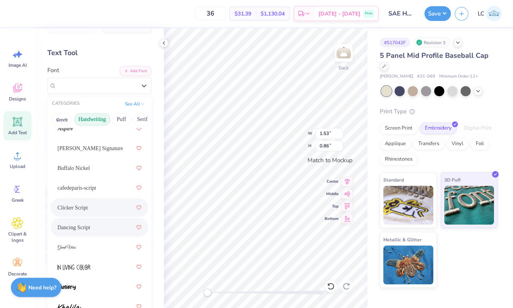
click at [94, 230] on div "Dancing Script" at bounding box center [99, 228] width 84 height 14
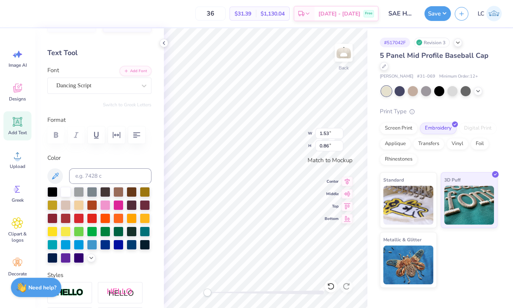
type input "0.79"
type input "0.57"
click at [114, 90] on div at bounding box center [96, 85] width 80 height 10
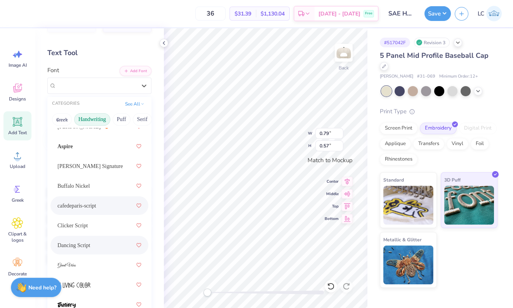
scroll to position [45, 0]
click at [95, 248] on div "Dancing Script" at bounding box center [99, 244] width 84 height 14
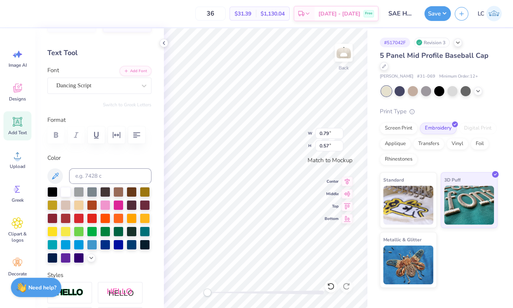
click at [51, 134] on div at bounding box center [99, 135] width 104 height 17
click at [87, 90] on div "Dancing Script" at bounding box center [97, 86] width 82 height 12
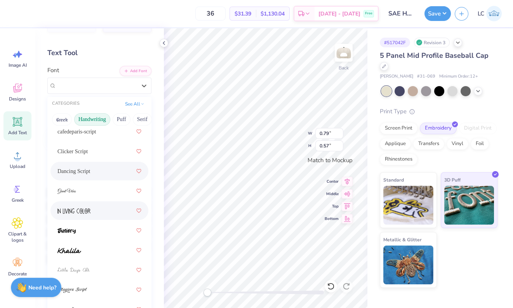
scroll to position [121, 0]
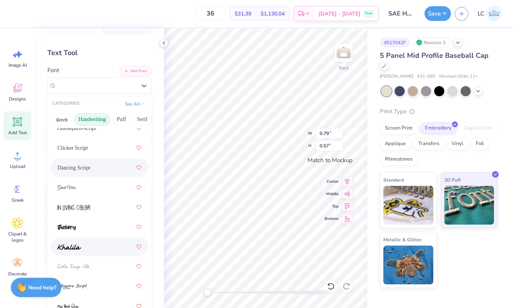
click at [85, 252] on div at bounding box center [99, 247] width 84 height 14
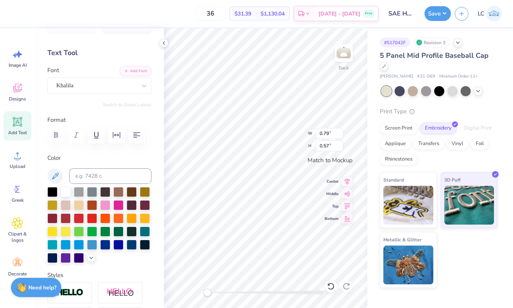
type input "1.82"
type input "0.90"
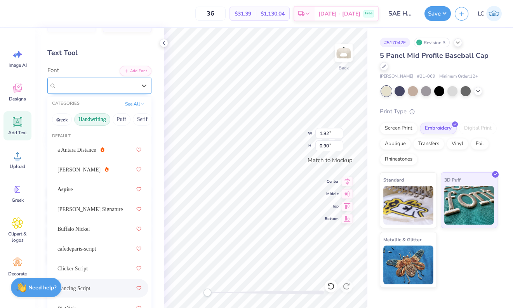
click at [91, 85] on div "Dancing Script" at bounding box center [97, 86] width 82 height 12
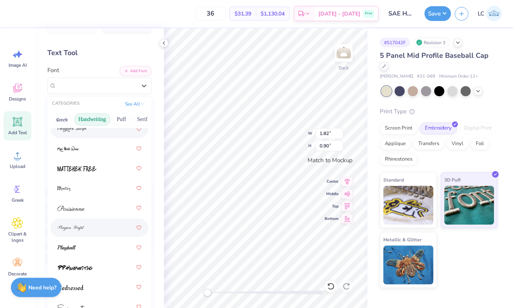
scroll to position [280, 0]
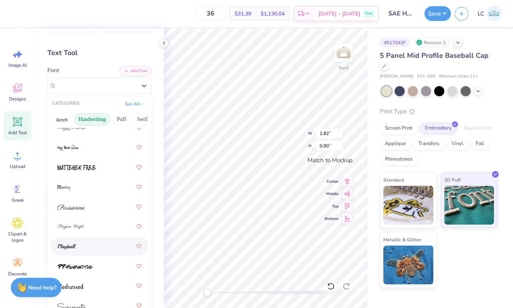
click at [90, 247] on div at bounding box center [99, 247] width 84 height 14
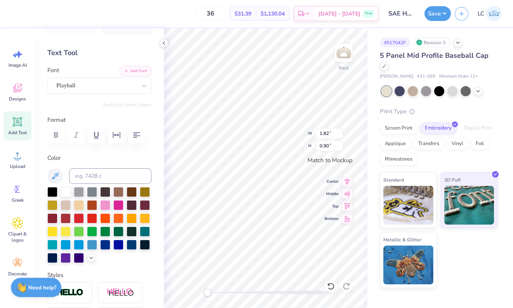
type input "2.55"
type input "0.96"
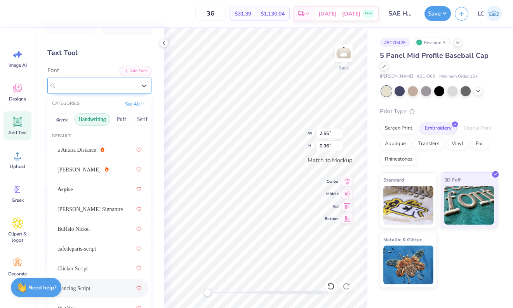
click at [99, 92] on div "Dancing Script" at bounding box center [99, 86] width 104 height 16
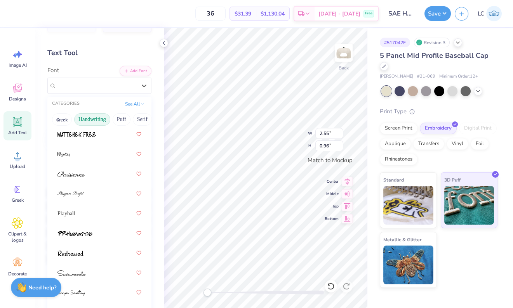
scroll to position [320, 0]
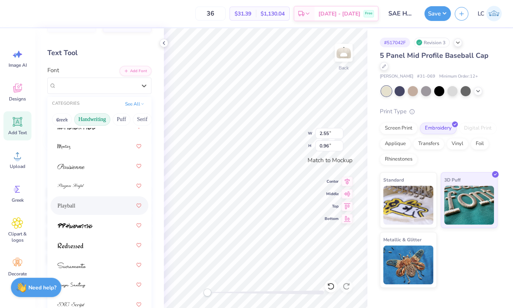
click at [83, 204] on div "Playball" at bounding box center [99, 206] width 84 height 14
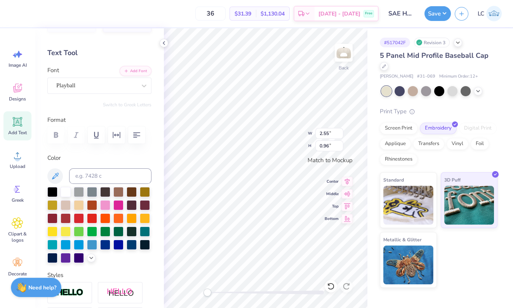
type input "2.21"
type input "0.71"
click at [114, 84] on div "Khalila" at bounding box center [97, 86] width 82 height 12
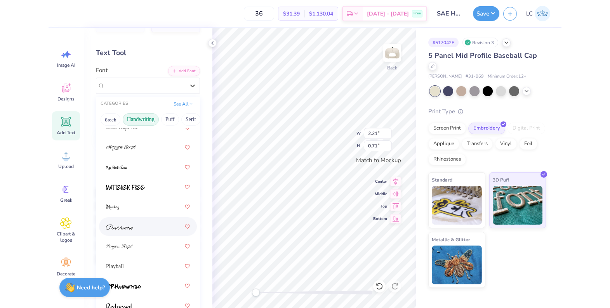
scroll to position [264, 0]
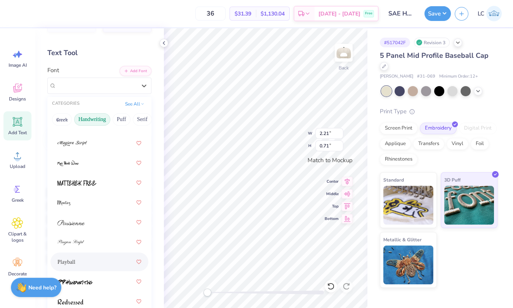
click at [87, 265] on div "Playball" at bounding box center [99, 262] width 84 height 14
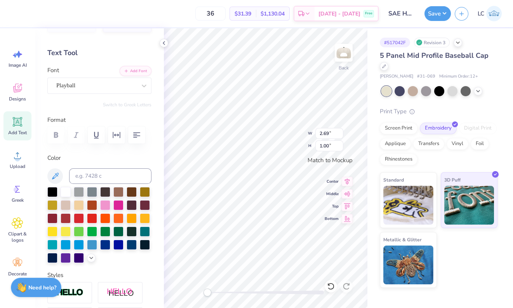
type input "1.86"
type input "0.89"
type input "2.69"
type input "1.00"
type input "1.86"
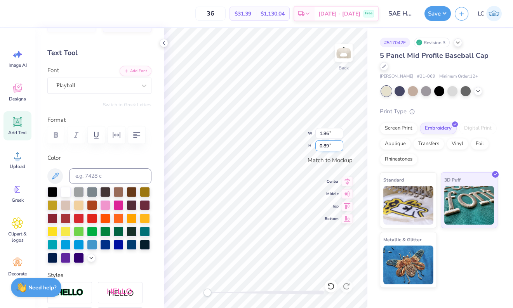
click at [323, 148] on input "0.89" at bounding box center [329, 146] width 28 height 11
click at [330, 147] on input "0.89" at bounding box center [329, 146] width 28 height 11
type input "1"
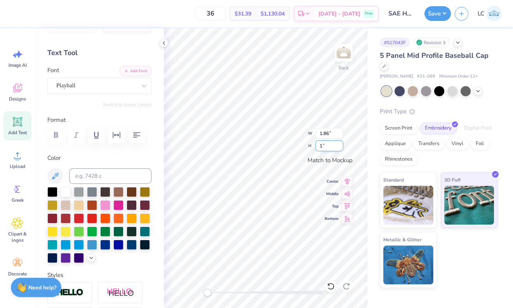
type input "2.09"
type input "1.00"
type input "1.79"
click at [322, 145] on input "0.70" at bounding box center [329, 146] width 28 height 11
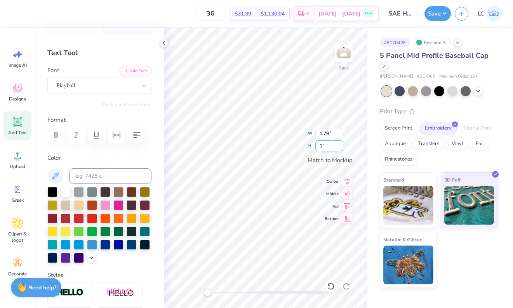
type input "1"
type input "2.55"
type input "1.00"
type input "2.55"
type input "2.09"
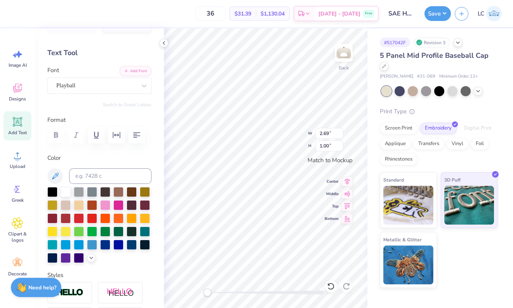
type input "2.55"
click at [327, 146] on input "1.00" at bounding box center [329, 146] width 28 height 11
click at [310, 147] on div "Back W 2.55 2.55 " H 1.00 1.00 " Match to [GEOGRAPHIC_DATA] Middle Top Bottom" at bounding box center [266, 168] width 204 height 280
click at [328, 146] on input "1.00" at bounding box center [329, 146] width 28 height 11
click at [322, 147] on input "1.99" at bounding box center [329, 146] width 28 height 11
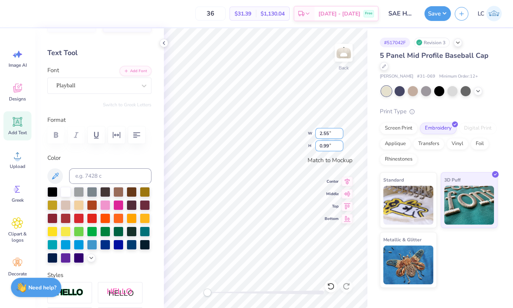
type input "0.99"
type input "2.09"
click at [328, 146] on input "1.00" at bounding box center [329, 146] width 28 height 11
drag, startPoint x: 322, startPoint y: 146, endPoint x: 316, endPoint y: 146, distance: 5.4
click at [316, 146] on input "1.99" at bounding box center [329, 146] width 28 height 11
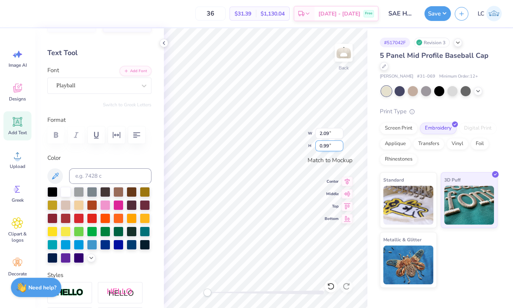
type input "0.99"
type input "2.07"
click at [329, 146] on input "0.99" at bounding box center [329, 146] width 28 height 11
type input "0.97"
type input "2.69"
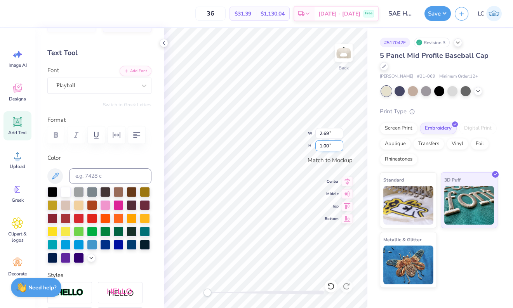
click at [329, 147] on input "1.00" at bounding box center [329, 146] width 28 height 11
type input "0.97"
type input "2.52"
click at [329, 146] on input "0.99" at bounding box center [329, 146] width 28 height 11
type input "0.97"
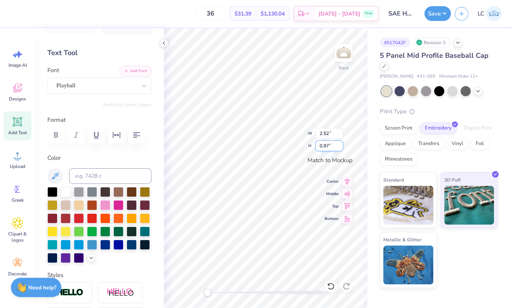
type input "2.47"
click at [329, 146] on input "0.97" at bounding box center [329, 146] width 28 height 11
type input "0.95"
type input "2.03"
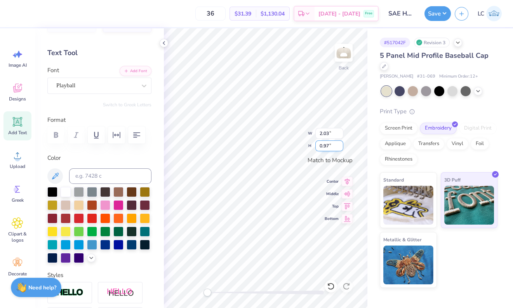
click at [329, 146] on input "0.97" at bounding box center [329, 146] width 28 height 11
type input "0.95"
type input "2.47"
click at [328, 146] on input "0.97" at bounding box center [329, 146] width 28 height 11
type input "0.95"
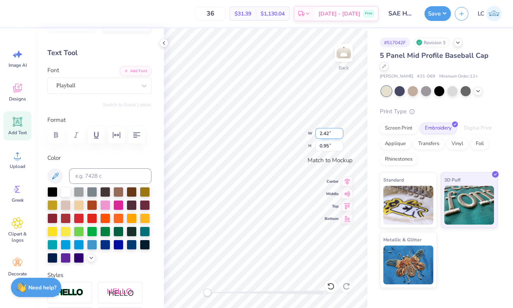
type input "1.99"
click at [309, 134] on div "Back W 1.99 1.99 " H 0.95 0.95 " Match to Mockup Center Middle Top Bottom" at bounding box center [266, 168] width 204 height 280
type input "1.99"
click at [302, 134] on div "Back W 1.99 1.99 " H 0.95 0.95 " Match to Mockup Center Middle Top Bottom" at bounding box center [266, 168] width 204 height 280
click at [322, 134] on input "1.99" at bounding box center [329, 133] width 28 height 11
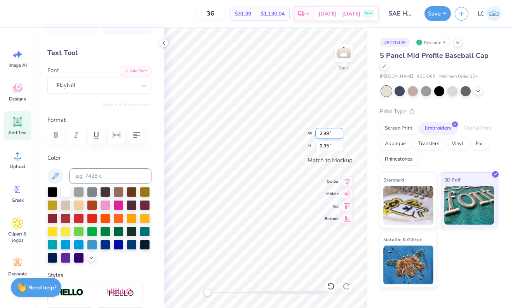
click at [329, 135] on input "2.99" at bounding box center [329, 133] width 28 height 11
type input "2.45"
type input "1.17"
type input "2.45"
type input "1.17"
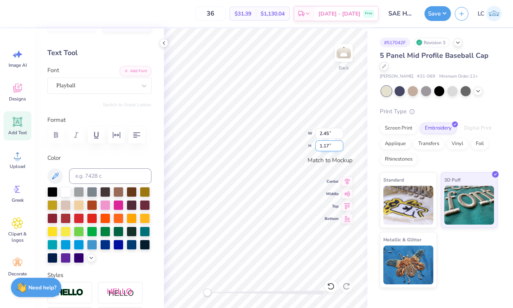
click at [315, 146] on div "Back W 2.45 2.45 " H 1.17 1.17 " Match to [GEOGRAPHIC_DATA] Middle Top Bottom" at bounding box center [266, 168] width 204 height 280
click at [328, 147] on input "1.17" at bounding box center [329, 146] width 28 height 11
type input "0.95"
type input "1.99"
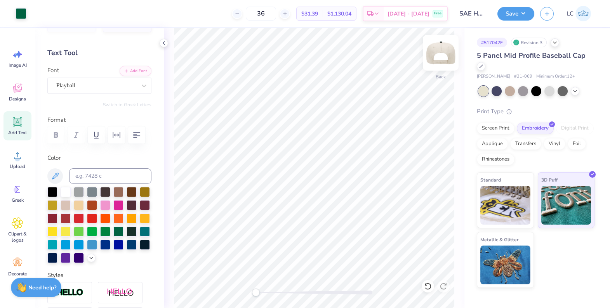
click at [440, 52] on img at bounding box center [440, 52] width 31 height 31
click at [444, 47] on img at bounding box center [440, 52] width 31 height 31
type input "1.99"
click at [513, 13] on button "Save" at bounding box center [516, 13] width 37 height 14
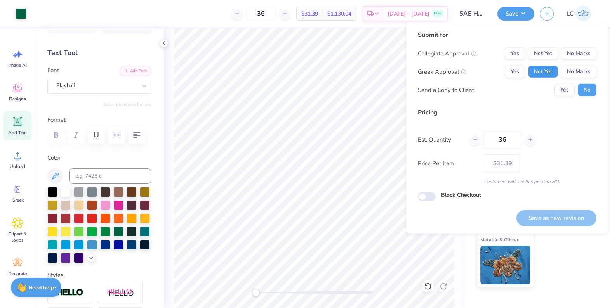
click at [513, 75] on button "Not Yet" at bounding box center [543, 72] width 30 height 12
click at [513, 61] on div "Collegiate Approval Yes Not Yet No Marks Greek Approval Yes Not Yet No Marks Se…" at bounding box center [507, 71] width 179 height 49
click at [513, 54] on button "No Marks" at bounding box center [578, 53] width 35 height 12
click at [513, 227] on div "Submit for Collegiate Approval Yes Not Yet No Marks Greek Approval Yes Not Yet …" at bounding box center [507, 128] width 202 height 211
click at [513, 217] on button "Save as new revision" at bounding box center [557, 219] width 80 height 16
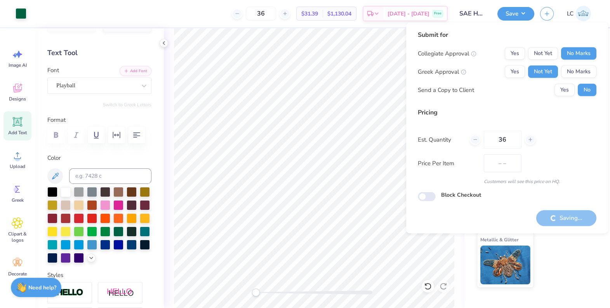
type input "$31.39"
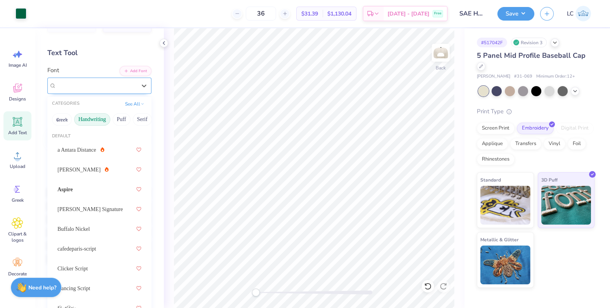
click at [122, 87] on div "Playball" at bounding box center [97, 86] width 82 height 12
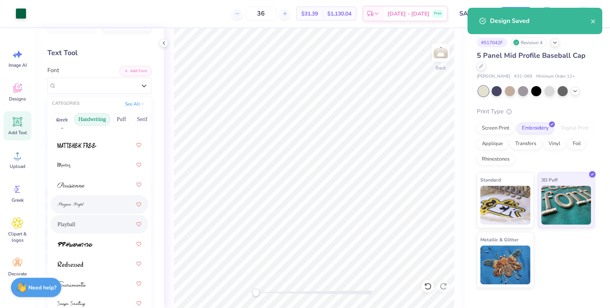
scroll to position [303, 0]
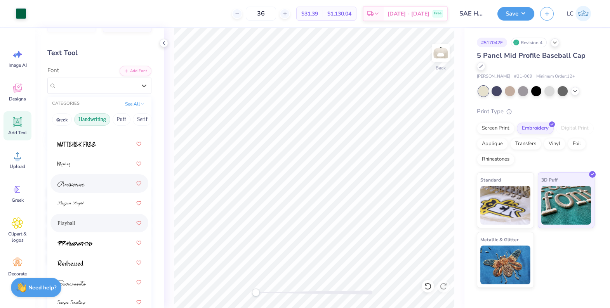
click at [98, 181] on div at bounding box center [99, 184] width 84 height 14
